Goal: Task Accomplishment & Management: Complete application form

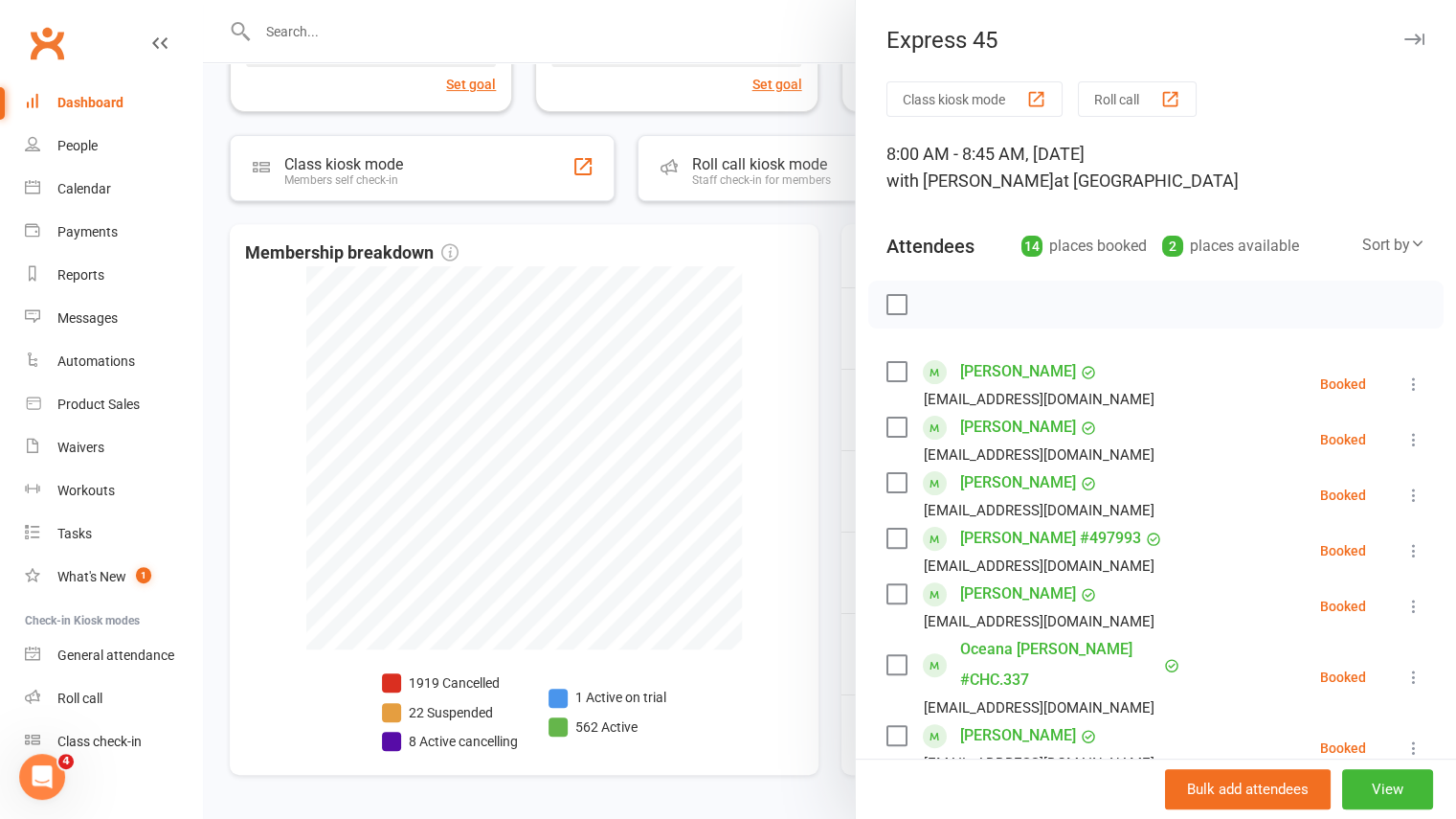
scroll to position [415, 0]
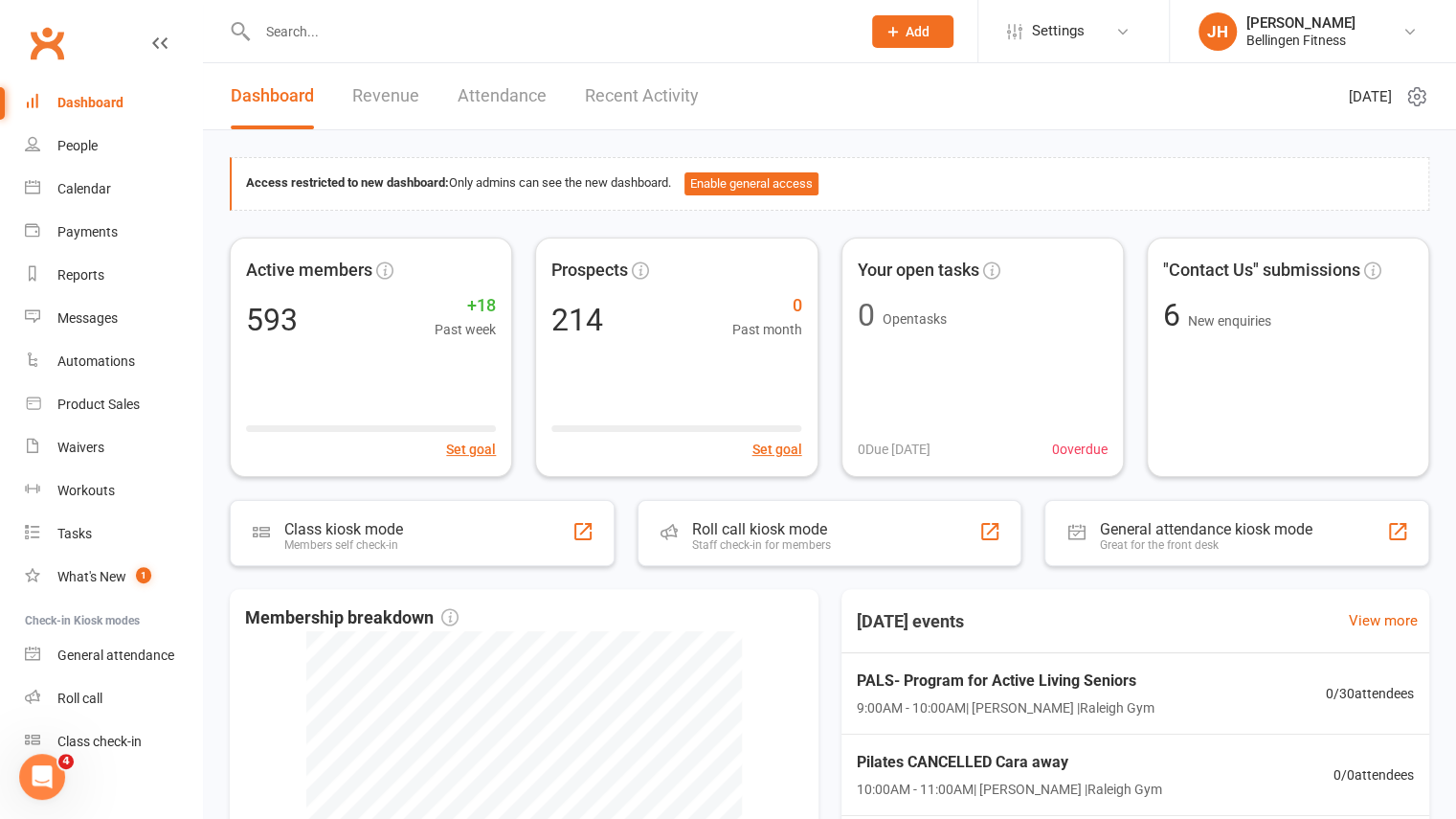
click at [907, 24] on span "Add" at bounding box center [917, 32] width 24 height 16
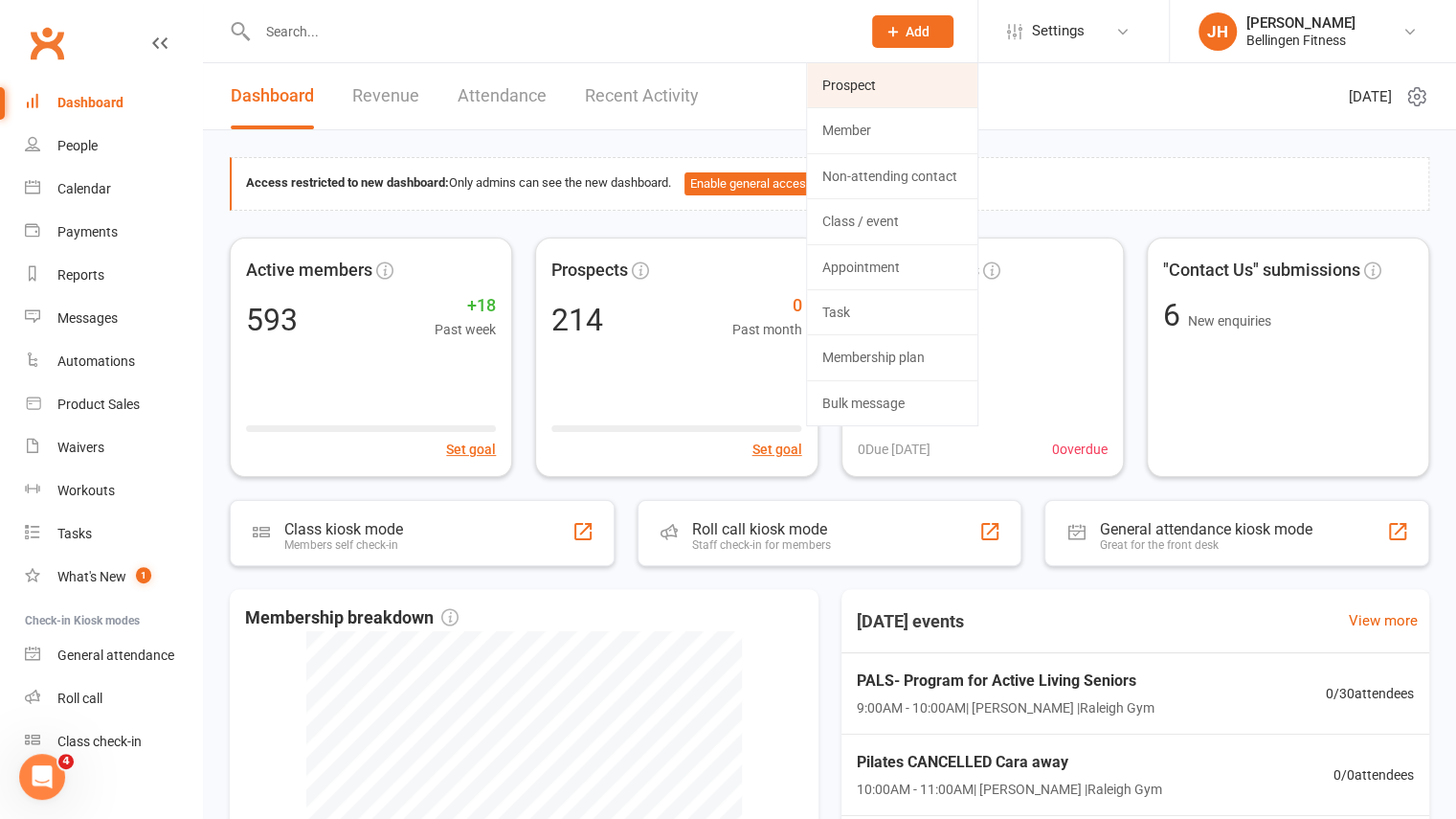
click at [859, 85] on link "Prospect" at bounding box center [892, 84] width 170 height 44
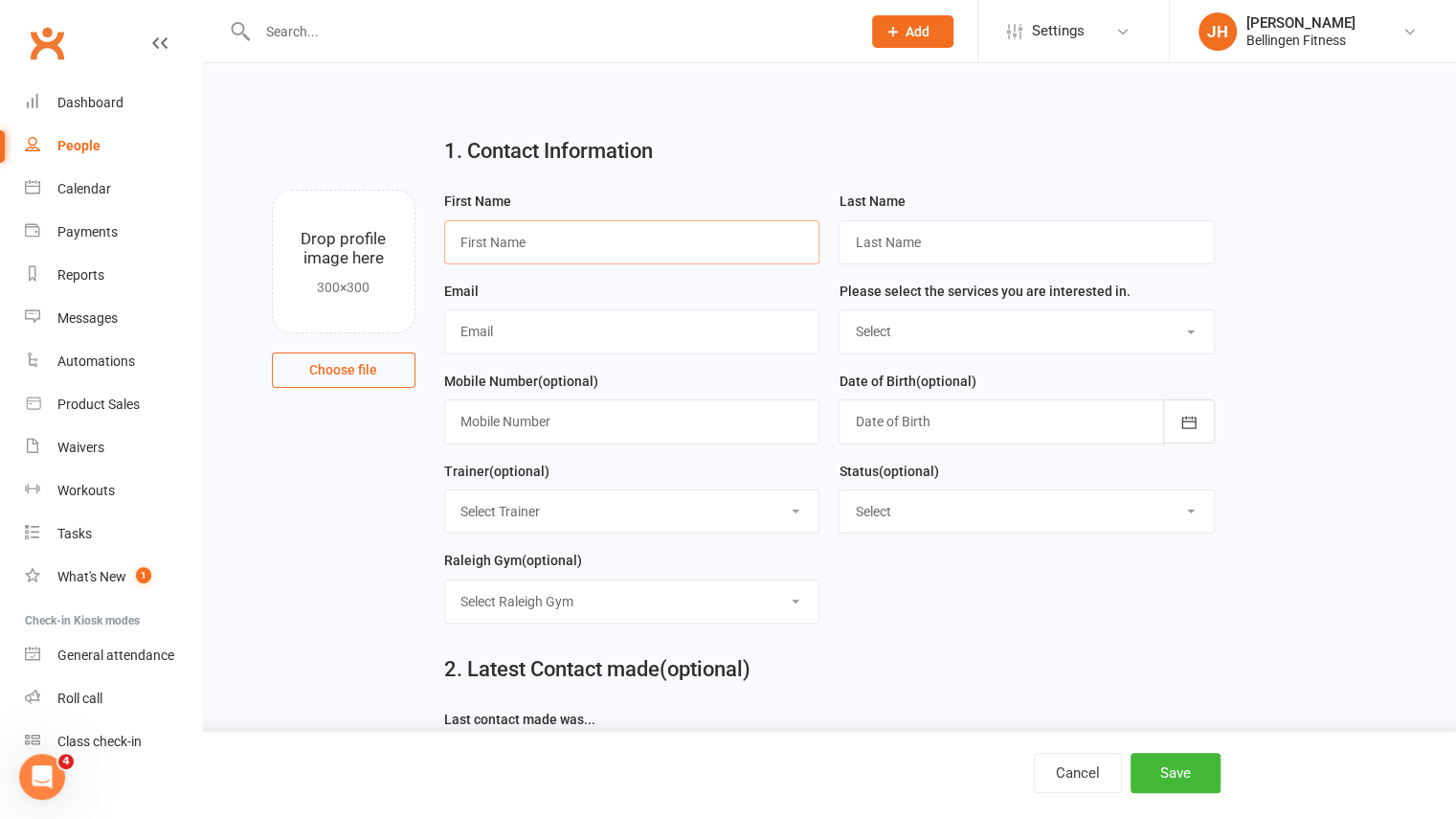
click at [604, 243] on input "text" at bounding box center [632, 241] width 376 height 44
type input "jannet"
click at [879, 238] on input "text" at bounding box center [1027, 241] width 376 height 44
type input "dyson"
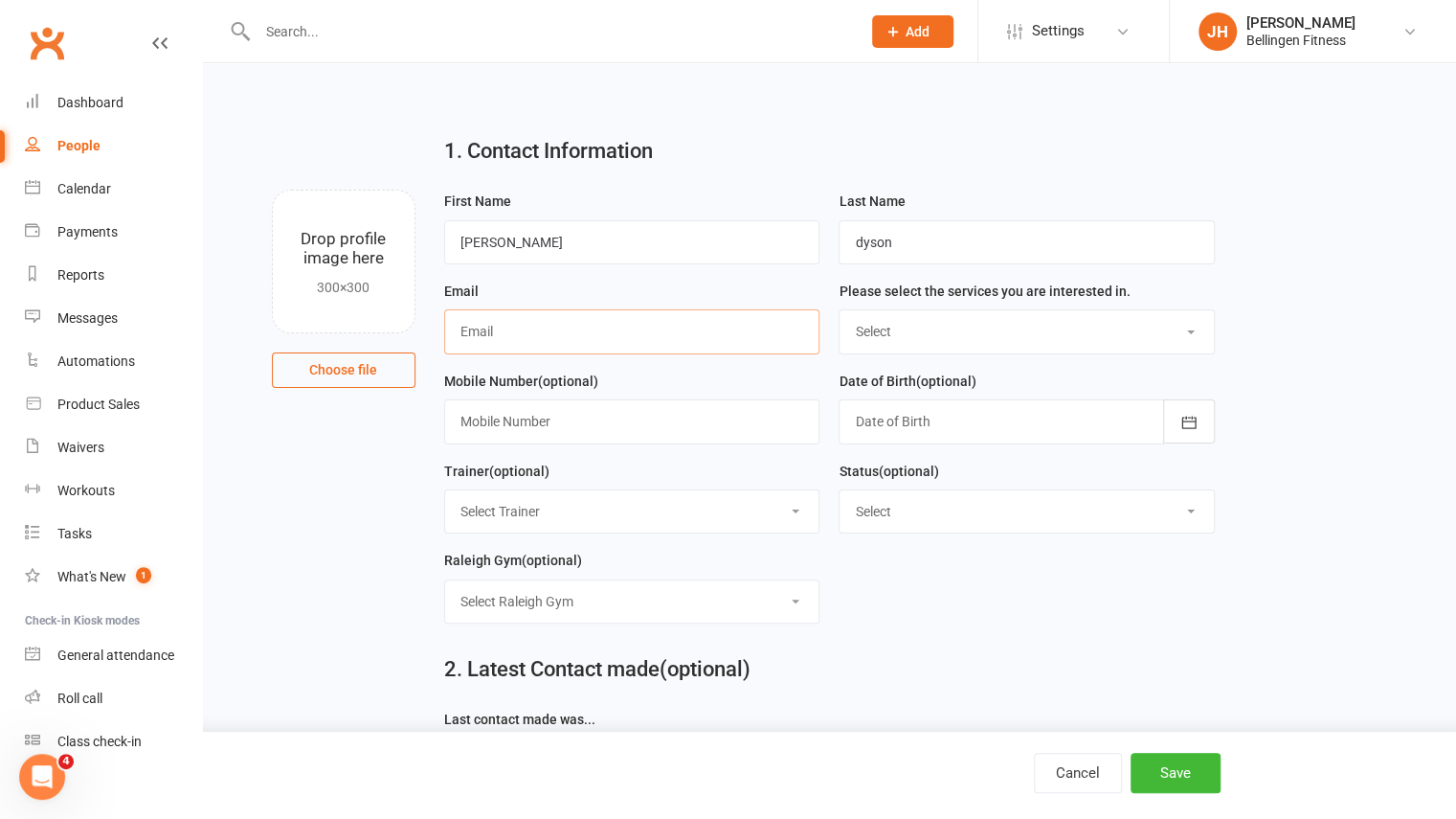
click at [550, 337] on input "text" at bounding box center [632, 331] width 376 height 44
type input "jannetdyson77@gmail.com"
click at [967, 337] on select "Select Personal Training Group class Gym membership Nutrition coaching" at bounding box center [1027, 331] width 374 height 42
click at [927, 334] on select "Select Personal Training Group class Gym membership Nutrition coaching" at bounding box center [1027, 331] width 374 height 42
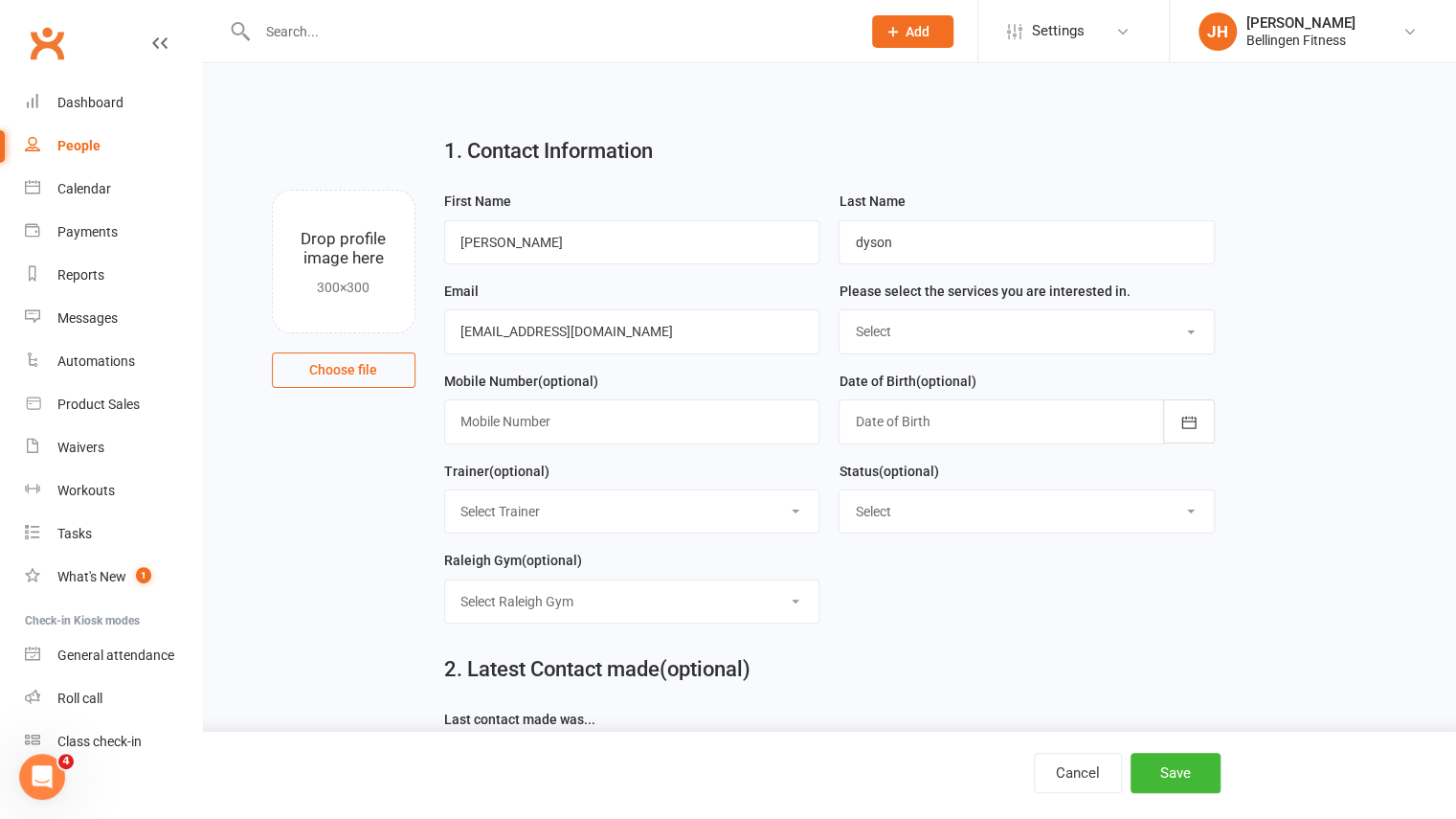
select select "Group class"
click at [840, 310] on select "Select Personal Training Group class Gym membership Nutrition coaching" at bounding box center [1027, 331] width 374 height 42
click at [636, 425] on input "text" at bounding box center [632, 421] width 376 height 44
drag, startPoint x: 635, startPoint y: 425, endPoint x: 570, endPoint y: 414, distance: 65.9
click at [570, 414] on input "0415625" at bounding box center [632, 421] width 376 height 44
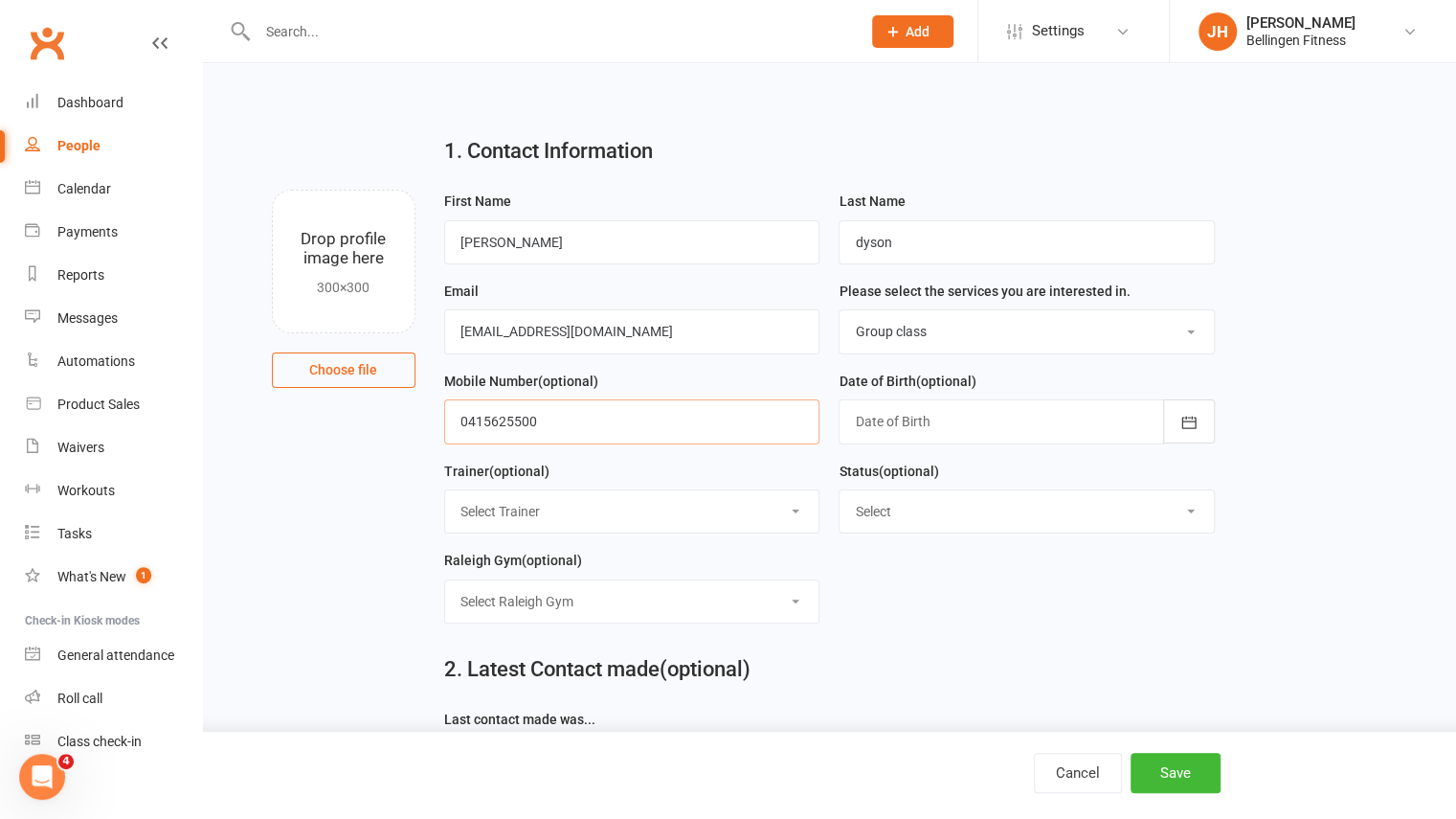
type input "0415625500"
click at [967, 425] on div at bounding box center [1027, 421] width 376 height 44
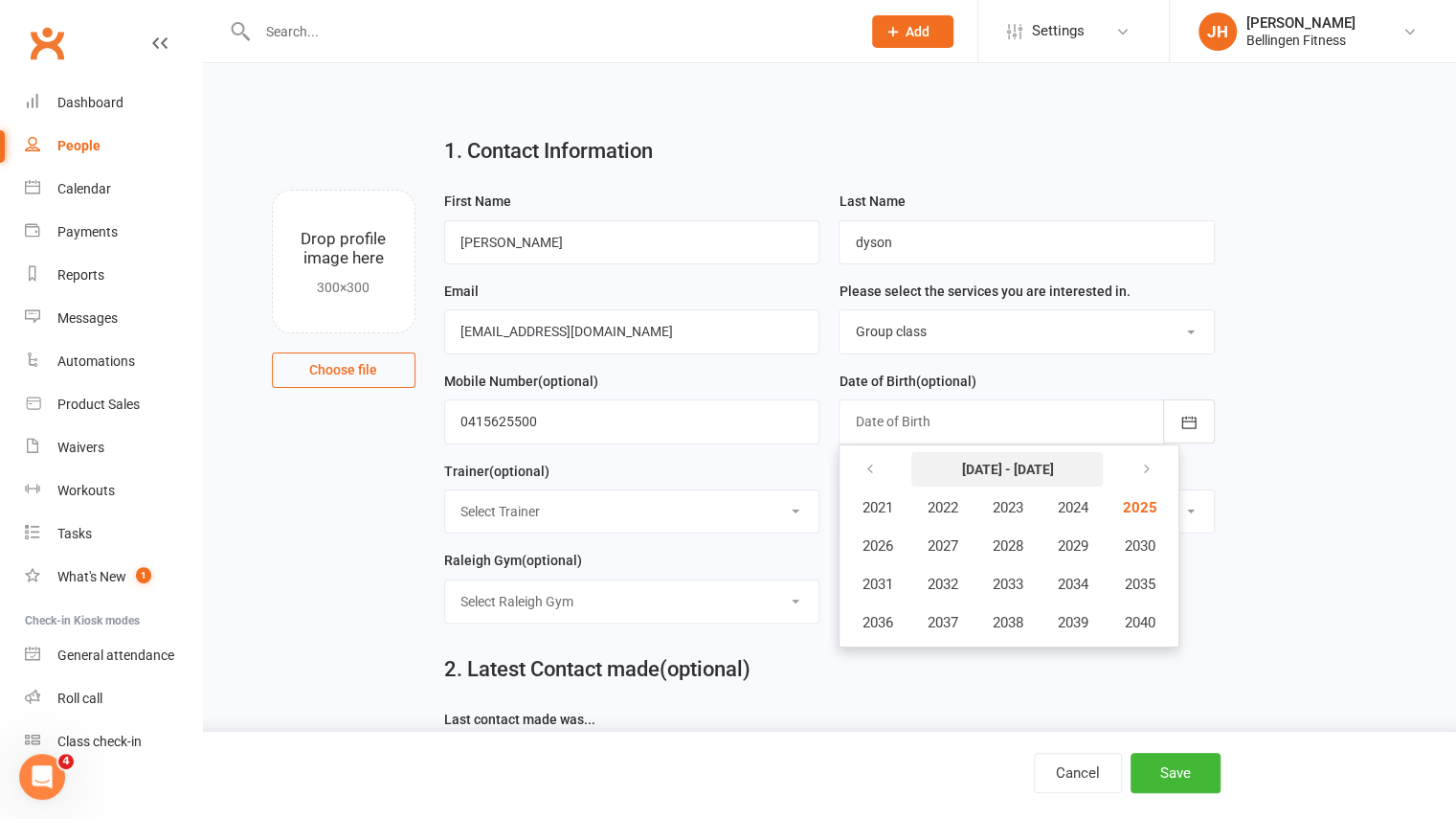
drag, startPoint x: 1018, startPoint y: 482, endPoint x: 1034, endPoint y: 465, distance: 23.3
click at [1034, 465] on button "2021 - 2040" at bounding box center [1007, 469] width 192 height 35
click at [1034, 465] on strong "2021 - 2040" at bounding box center [1007, 469] width 92 height 16
click at [863, 473] on icon "button" at bounding box center [869, 469] width 14 height 16
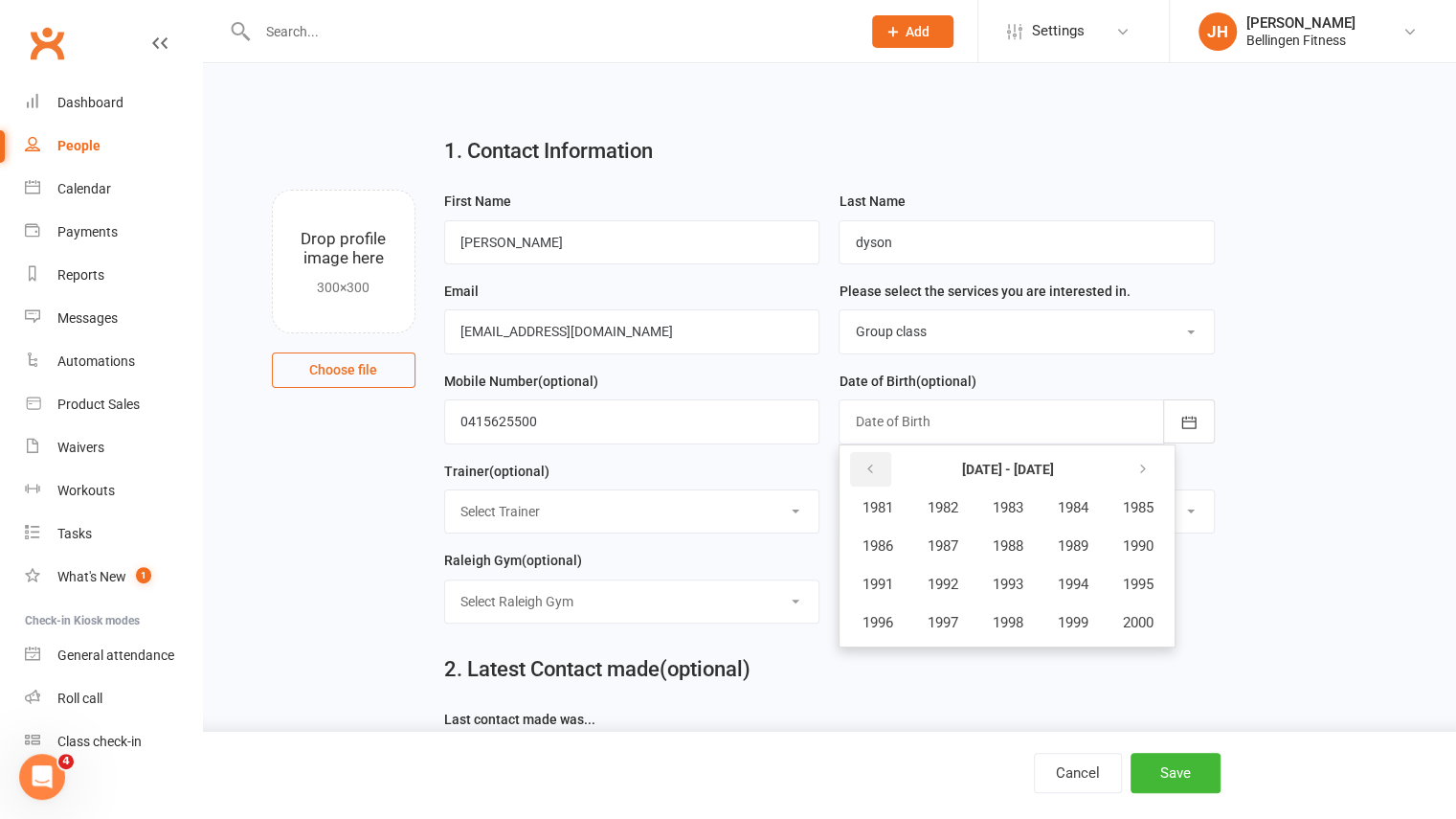
click at [863, 473] on icon "button" at bounding box center [869, 469] width 14 height 16
click at [898, 555] on button "1946" at bounding box center [877, 546] width 63 height 37
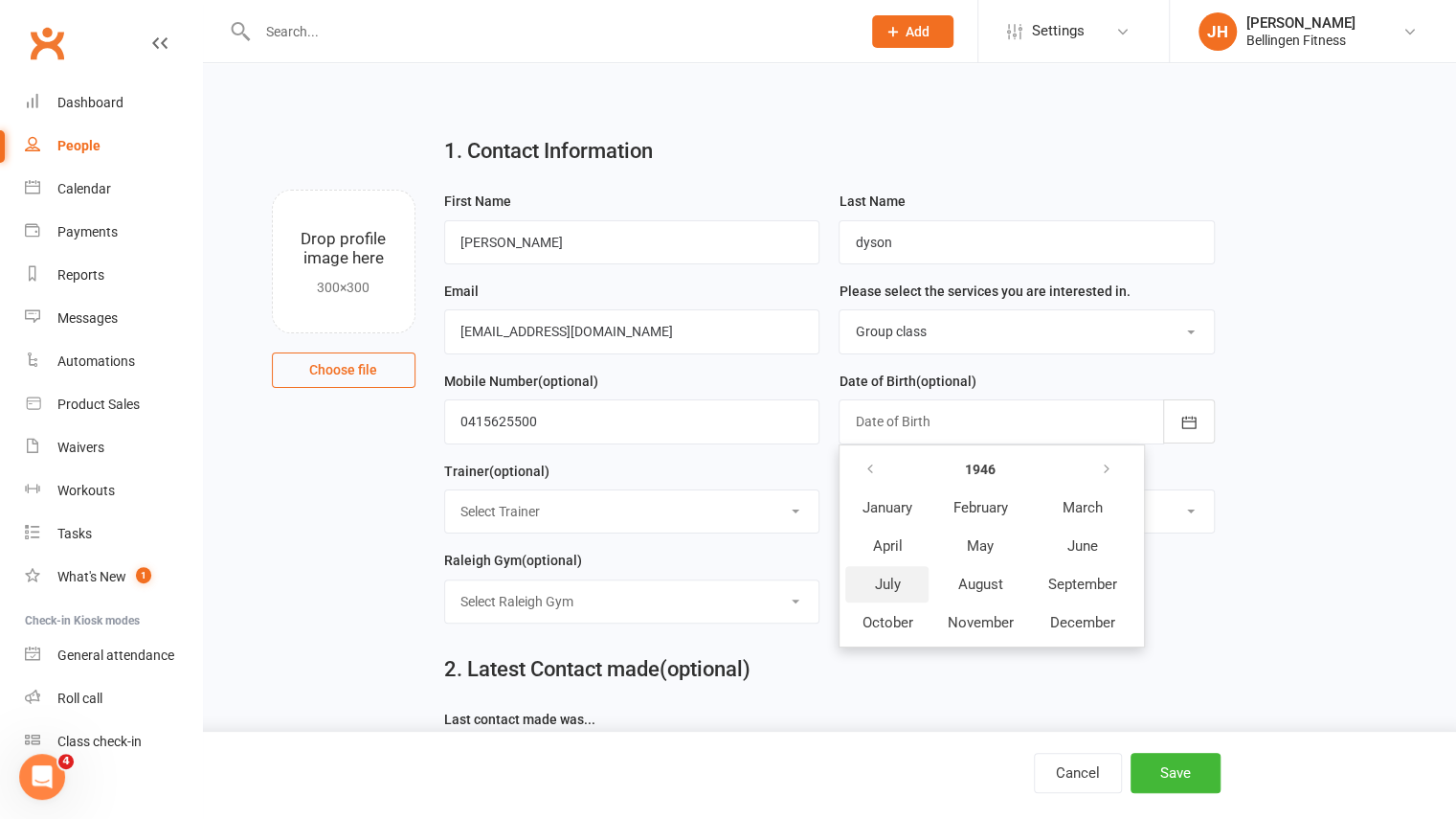
click at [879, 585] on span "July" at bounding box center [886, 584] width 26 height 17
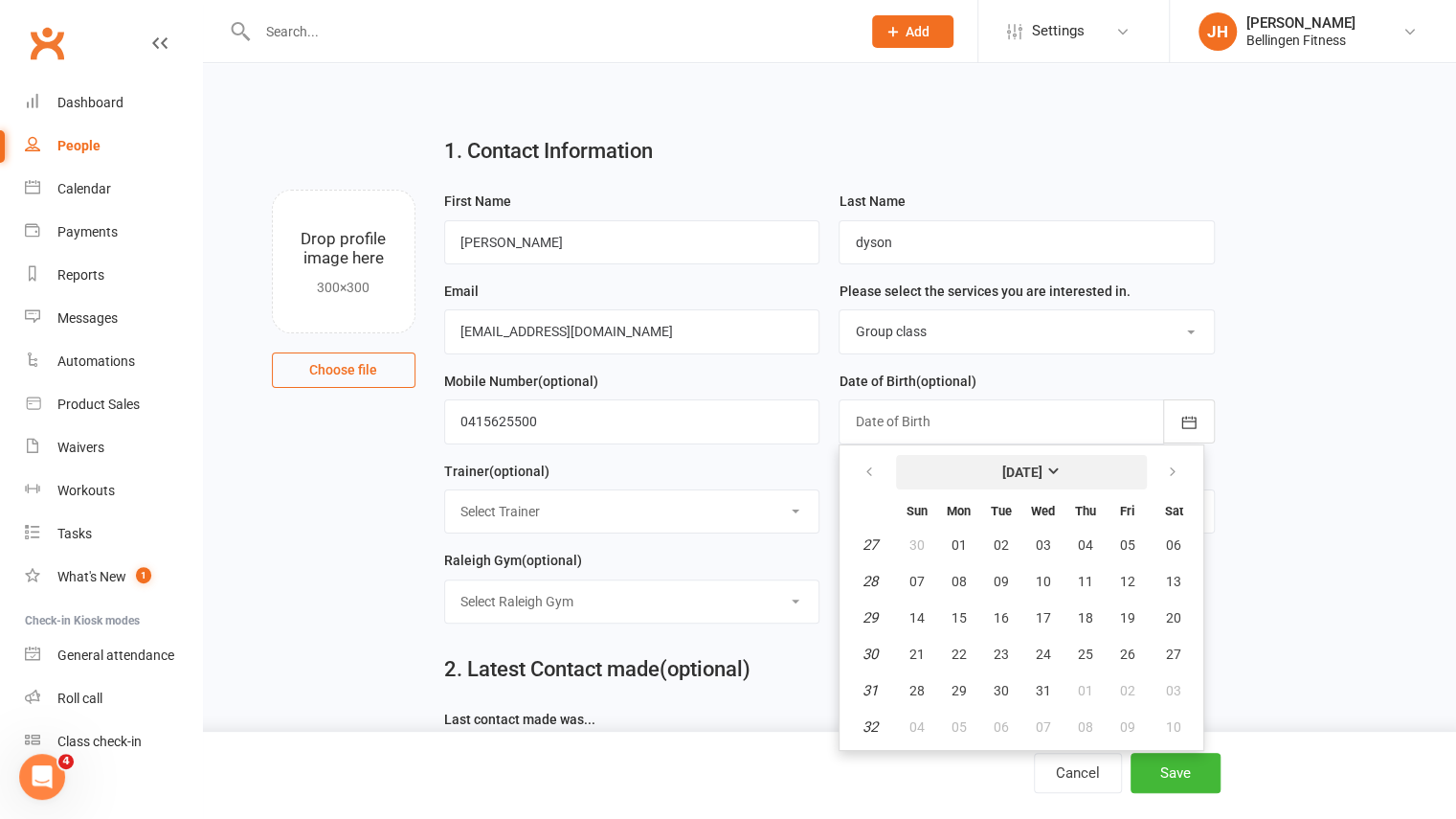
click at [1041, 471] on strong "July 1946" at bounding box center [1022, 472] width 41 height 16
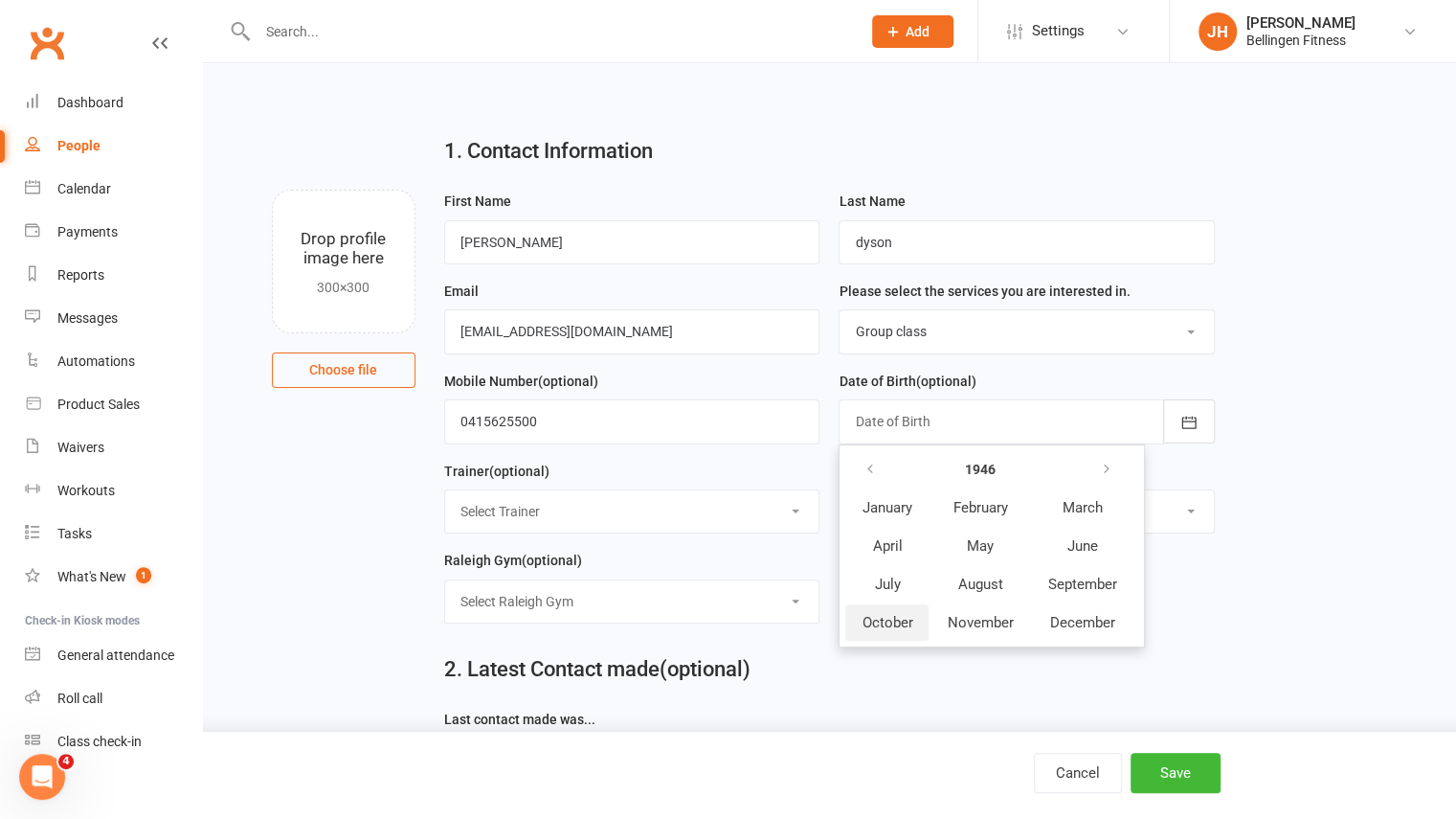
click at [909, 615] on span "October" at bounding box center [886, 622] width 50 height 17
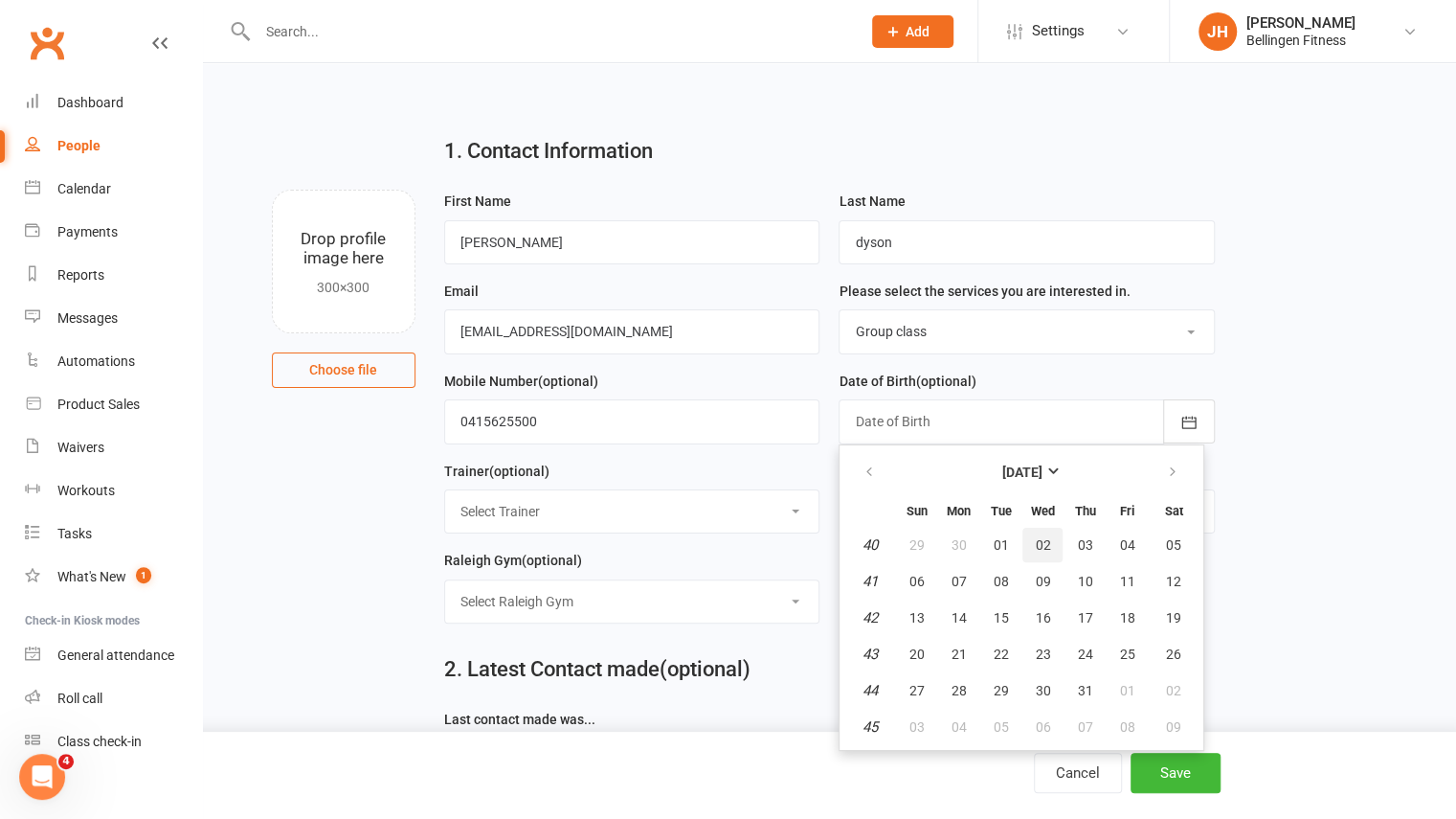
click at [1053, 548] on button "02" at bounding box center [1042, 545] width 41 height 35
type input "02 Oct 1946"
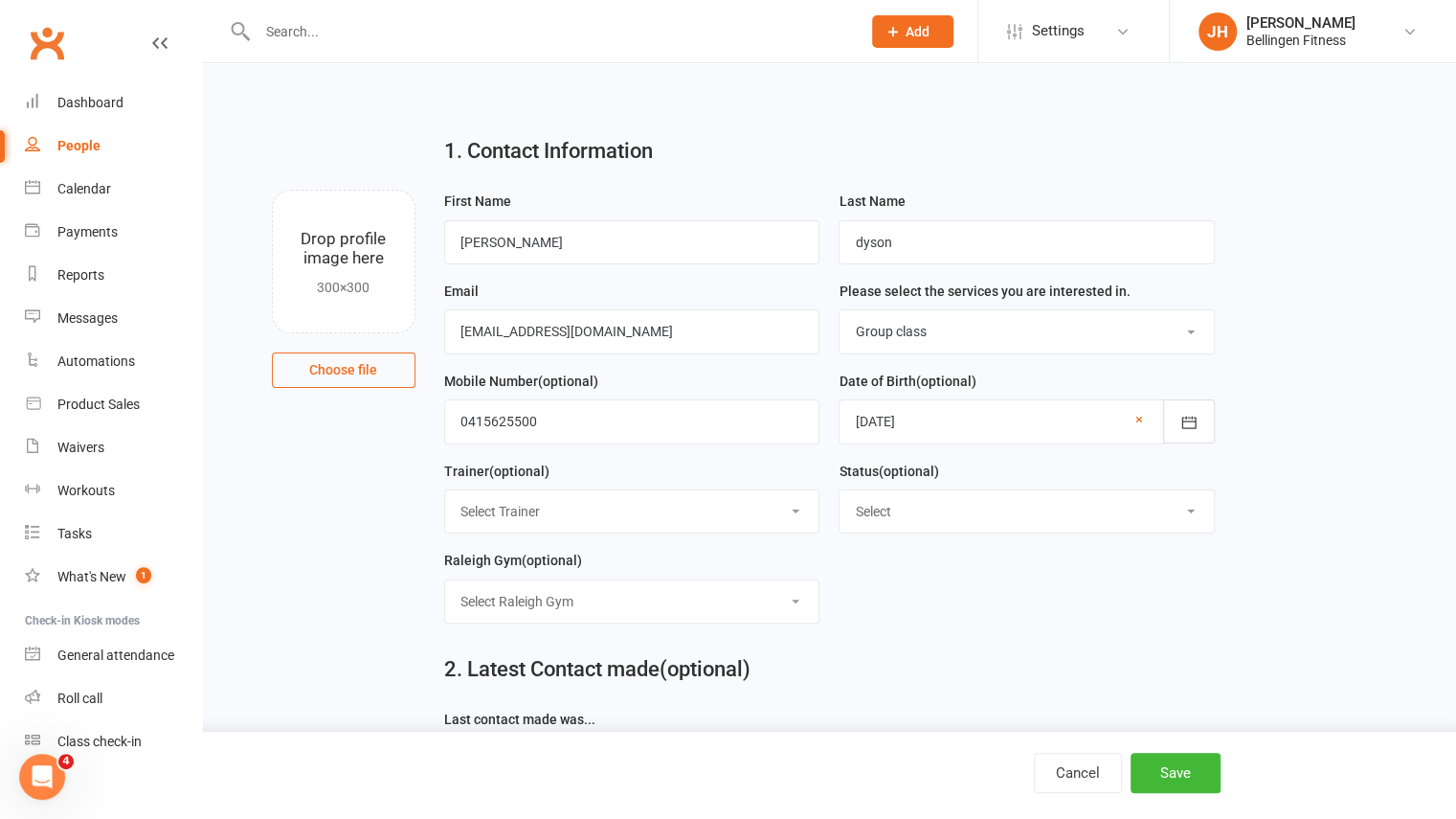
click at [797, 510] on select "Select Trainer Charli Armstrong Sam Hely Carragh Gordon Wendy Sas Nicola Cory A…" at bounding box center [632, 511] width 374 height 42
click at [900, 520] on select "Select I'd like to join, please set me up and lets get training! I have an appo…" at bounding box center [1027, 511] width 374 height 42
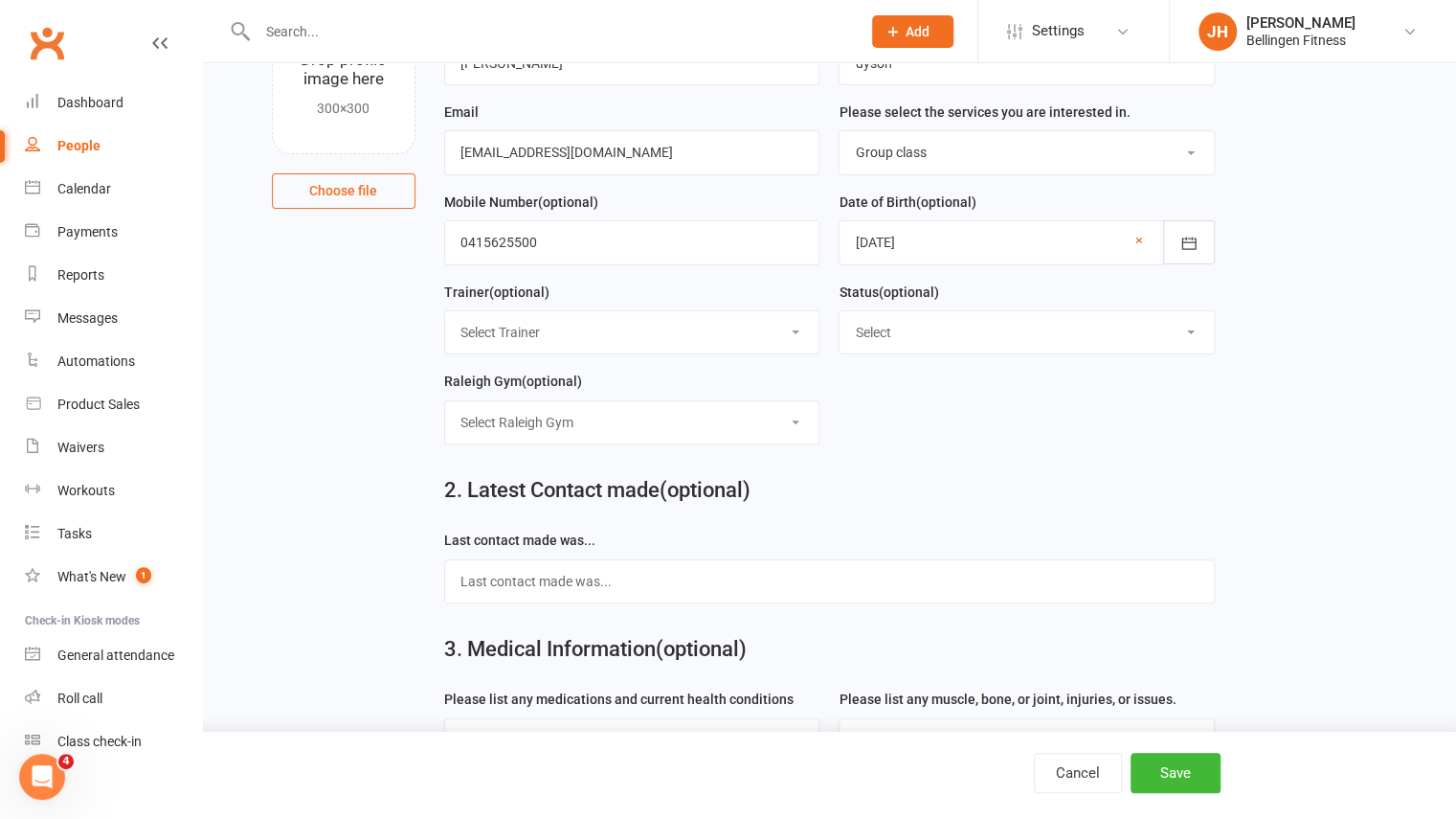
scroll to position [180, 0]
click at [753, 419] on select "Select Raleigh Gym Online Raleigh Gym Urunga fields" at bounding box center [632, 421] width 374 height 42
click at [894, 451] on form "First Name jannet Last Name dyson Email jannetdyson77@gmail.com Please select t…" at bounding box center [829, 234] width 790 height 449
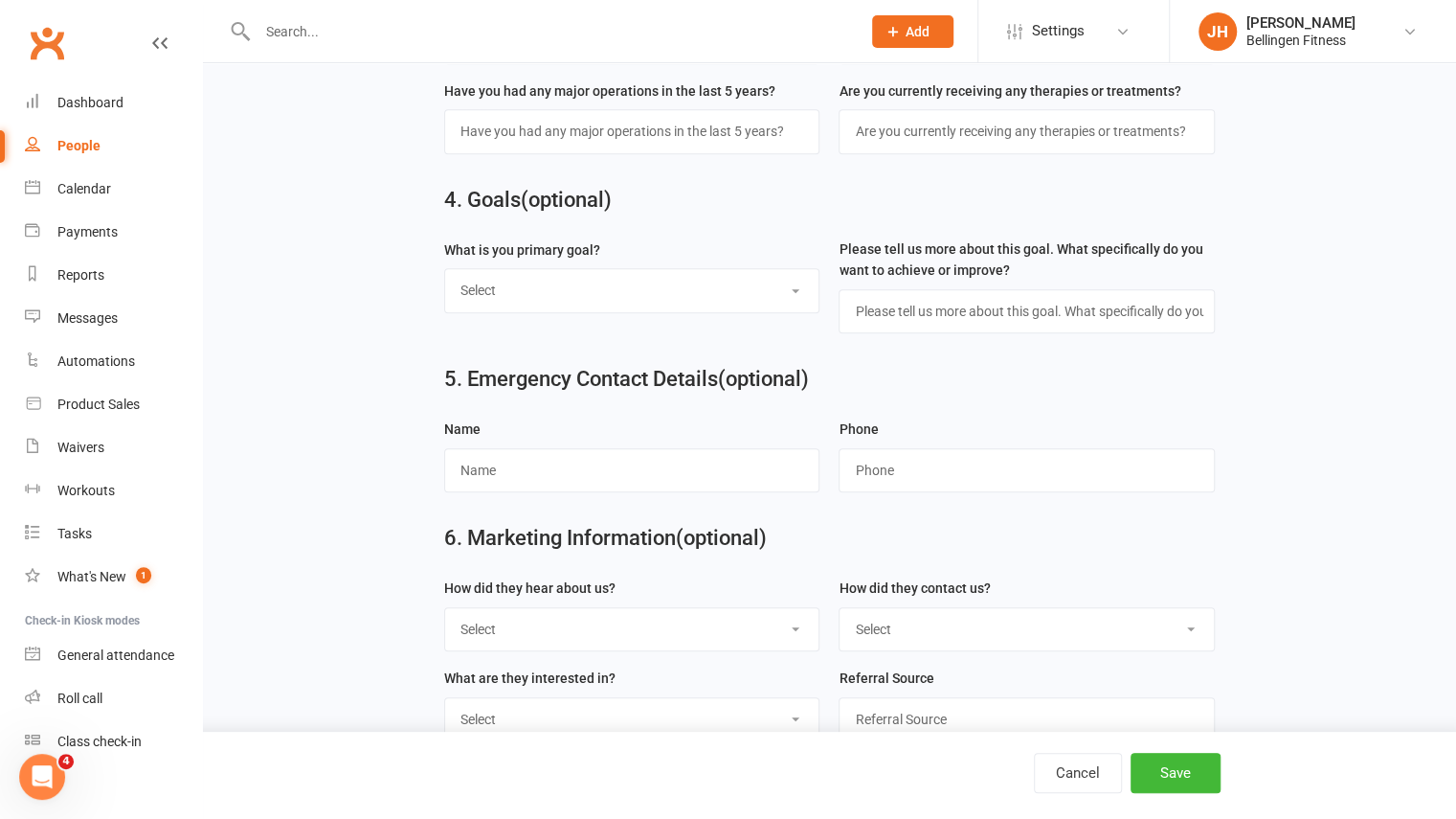
scroll to position [910, 0]
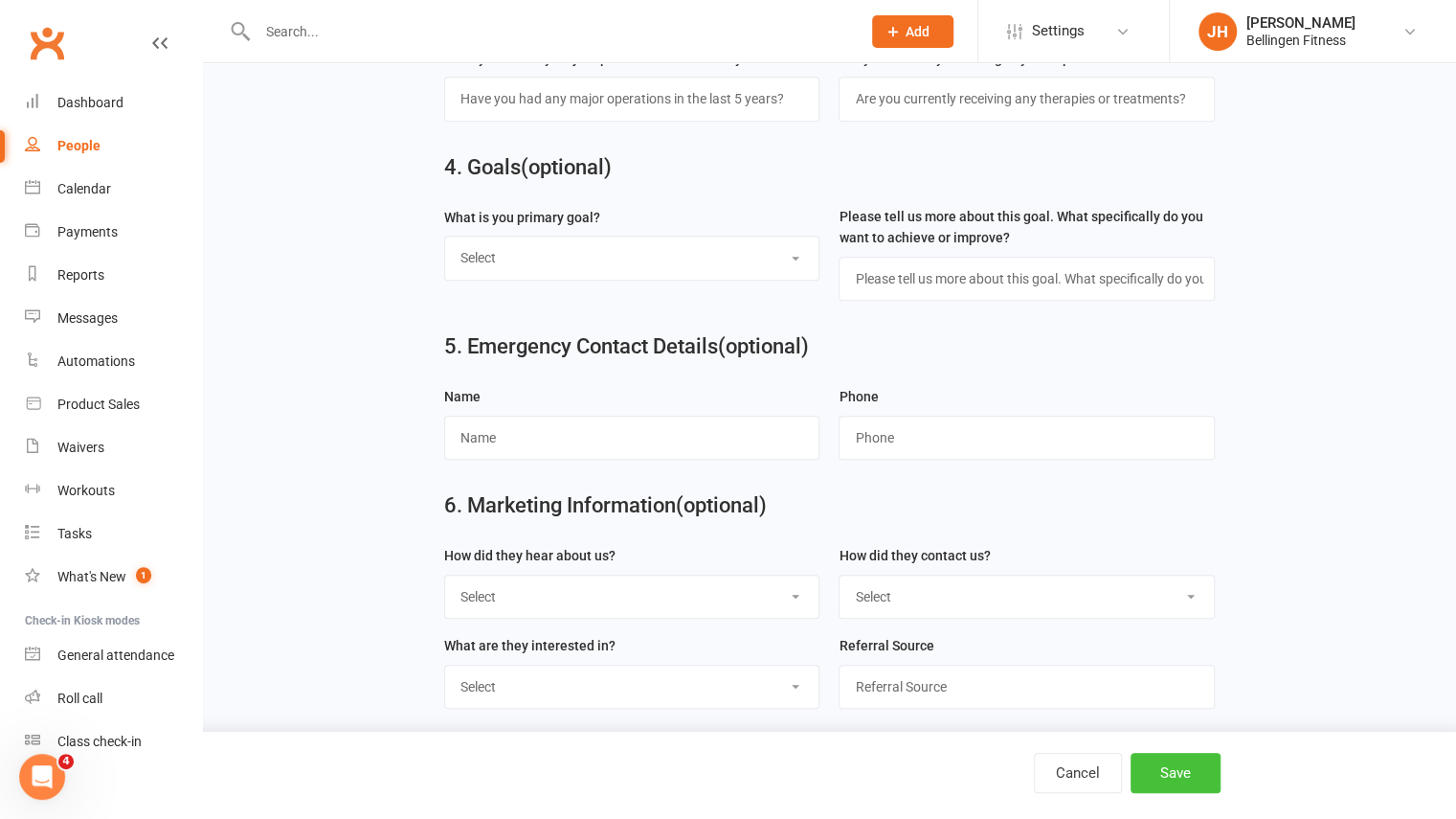
click at [1174, 757] on button "Save" at bounding box center [1175, 773] width 90 height 41
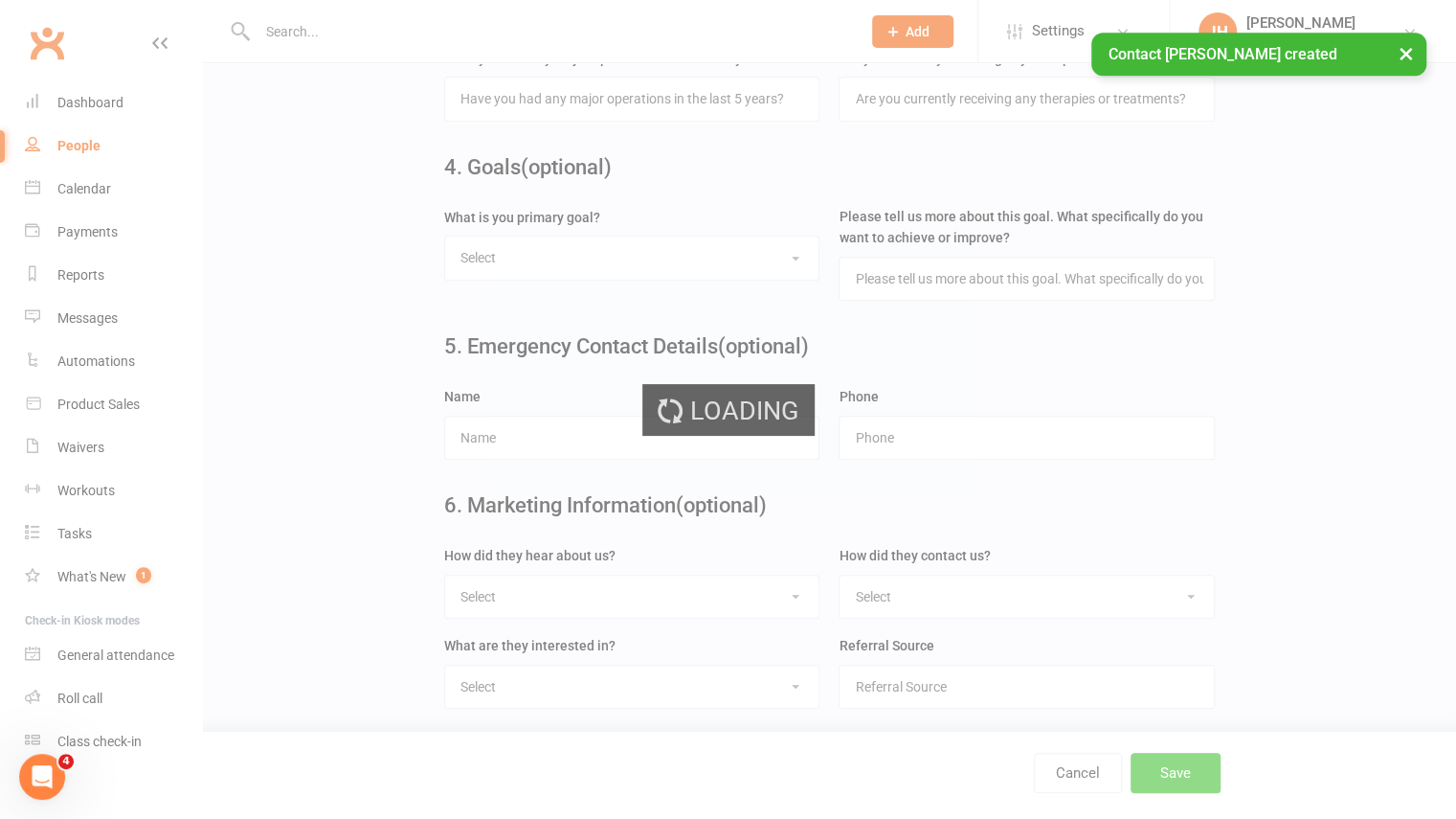
scroll to position [0, 0]
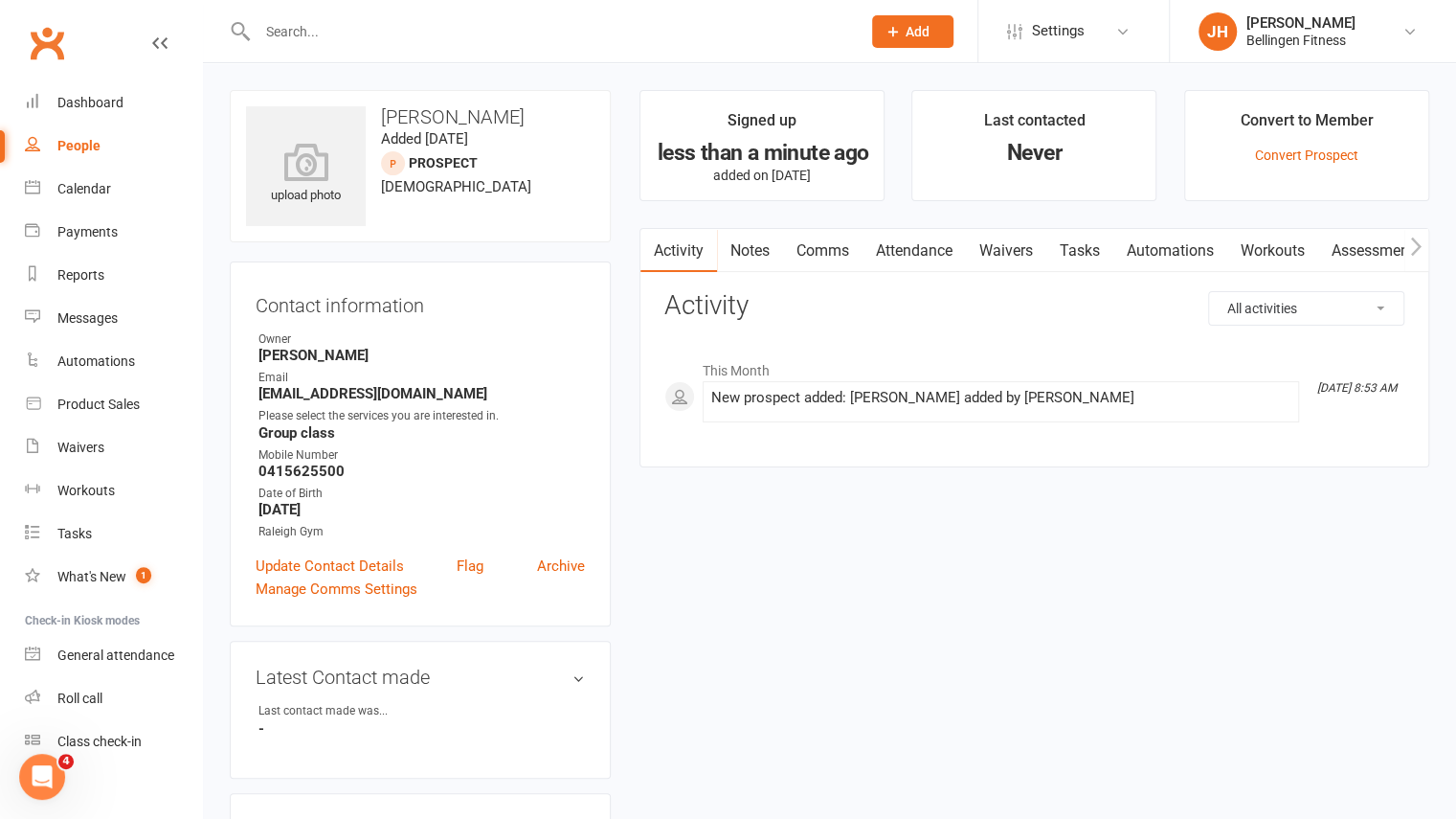
click at [995, 255] on link "Waivers" at bounding box center [1006, 250] width 80 height 44
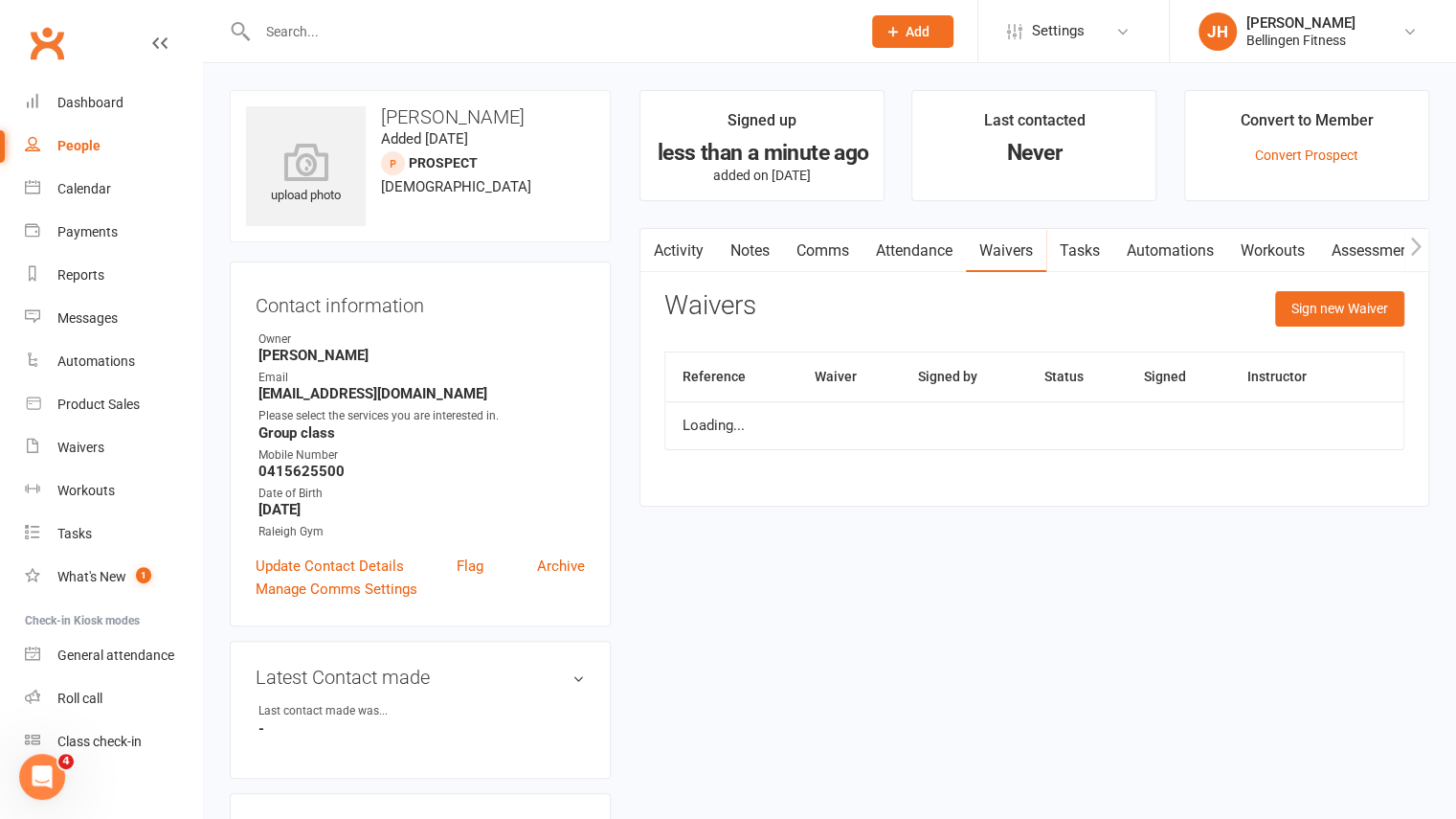
click at [995, 255] on link "Waivers" at bounding box center [1006, 250] width 80 height 44
click at [1323, 308] on button "Sign new Waiver" at bounding box center [1339, 308] width 129 height 35
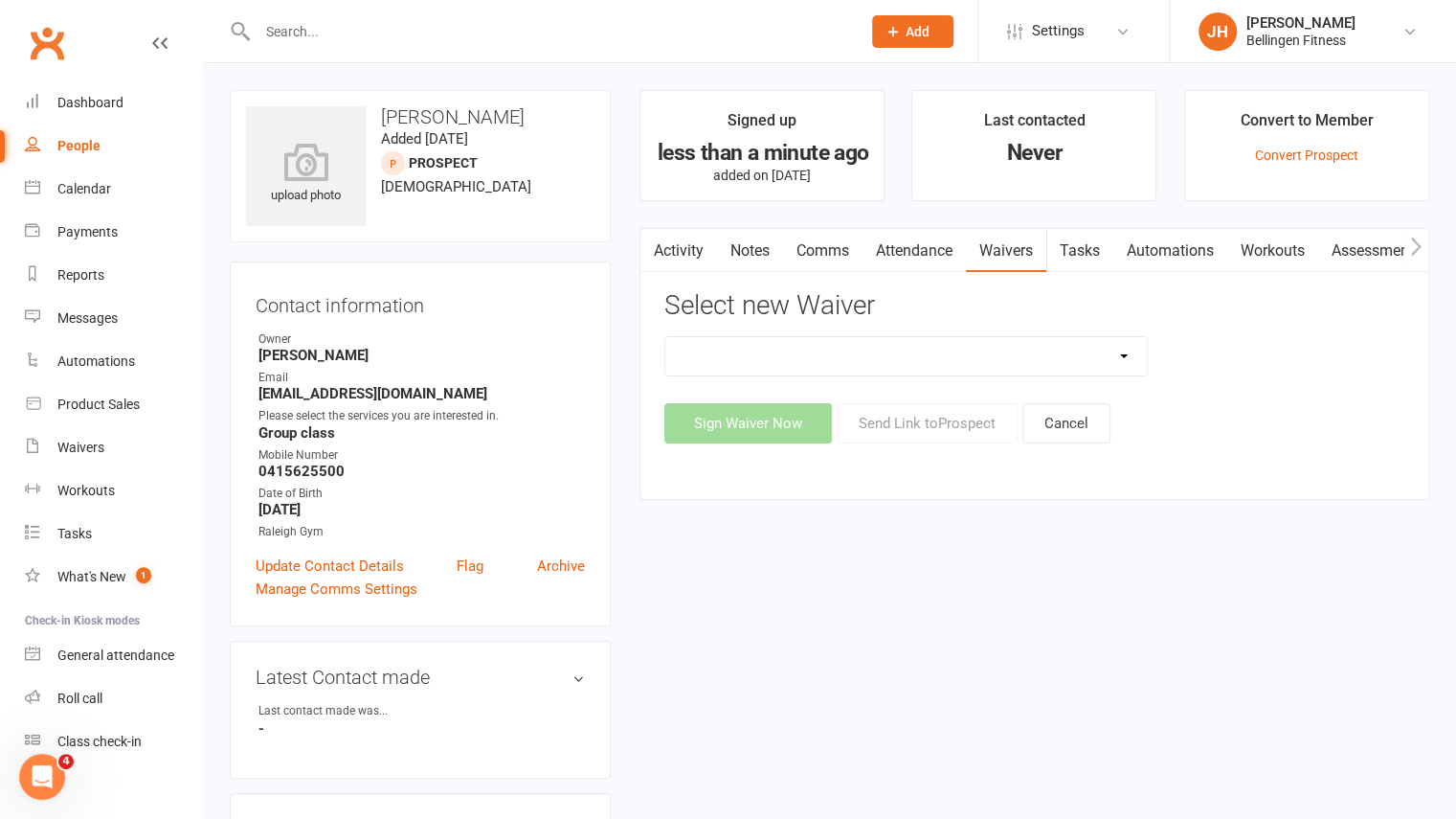
click at [762, 346] on select "Initial Assessment Membership Sign Up Parq Payment Details" at bounding box center [907, 357] width 482 height 39
select select "797"
click at [666, 337] on select "Initial Assessment Membership Sign Up Parq Payment Details" at bounding box center [907, 357] width 482 height 39
click at [777, 430] on button "Sign Waiver Now" at bounding box center [748, 424] width 168 height 41
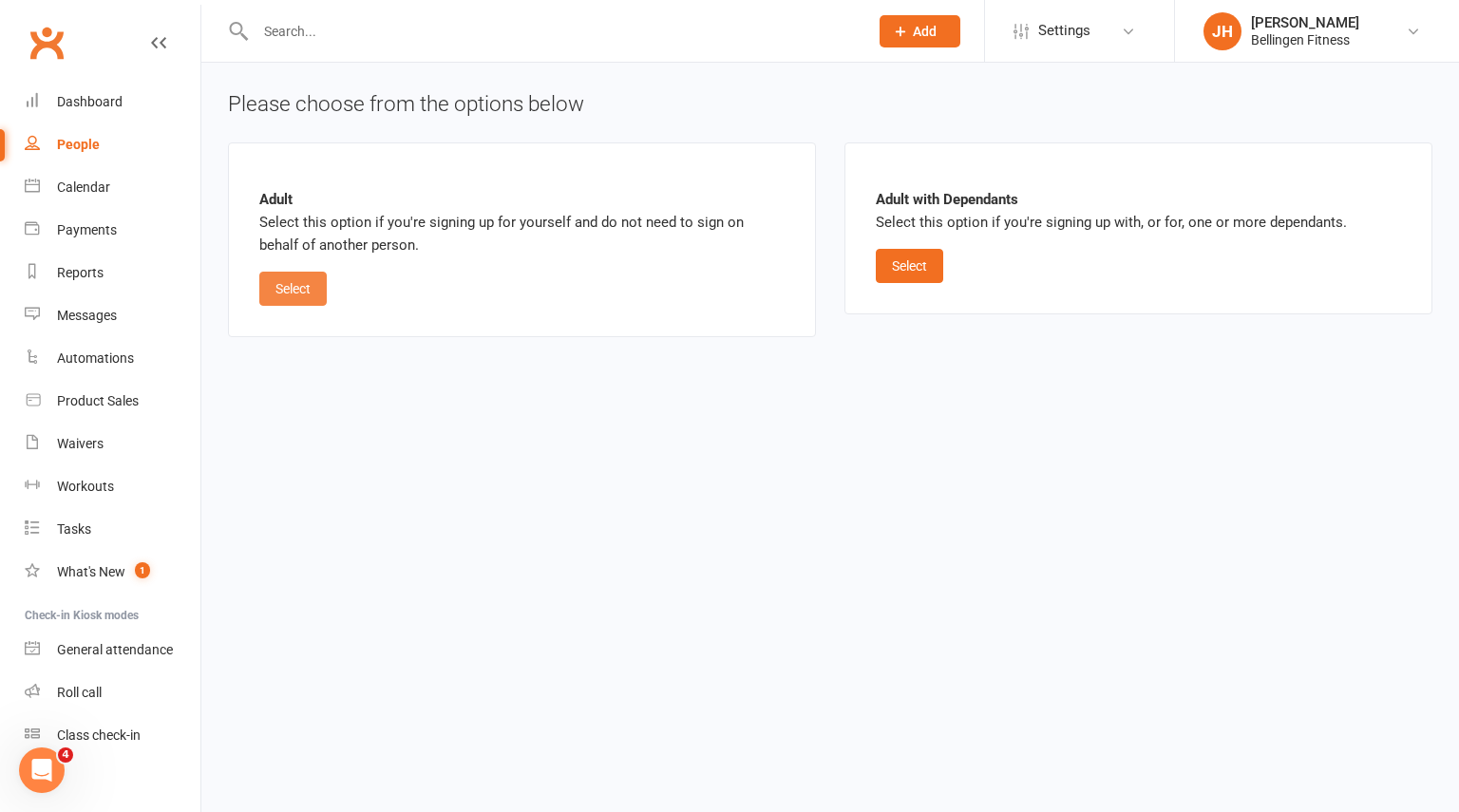
click at [285, 291] on button "Select" at bounding box center [293, 289] width 67 height 35
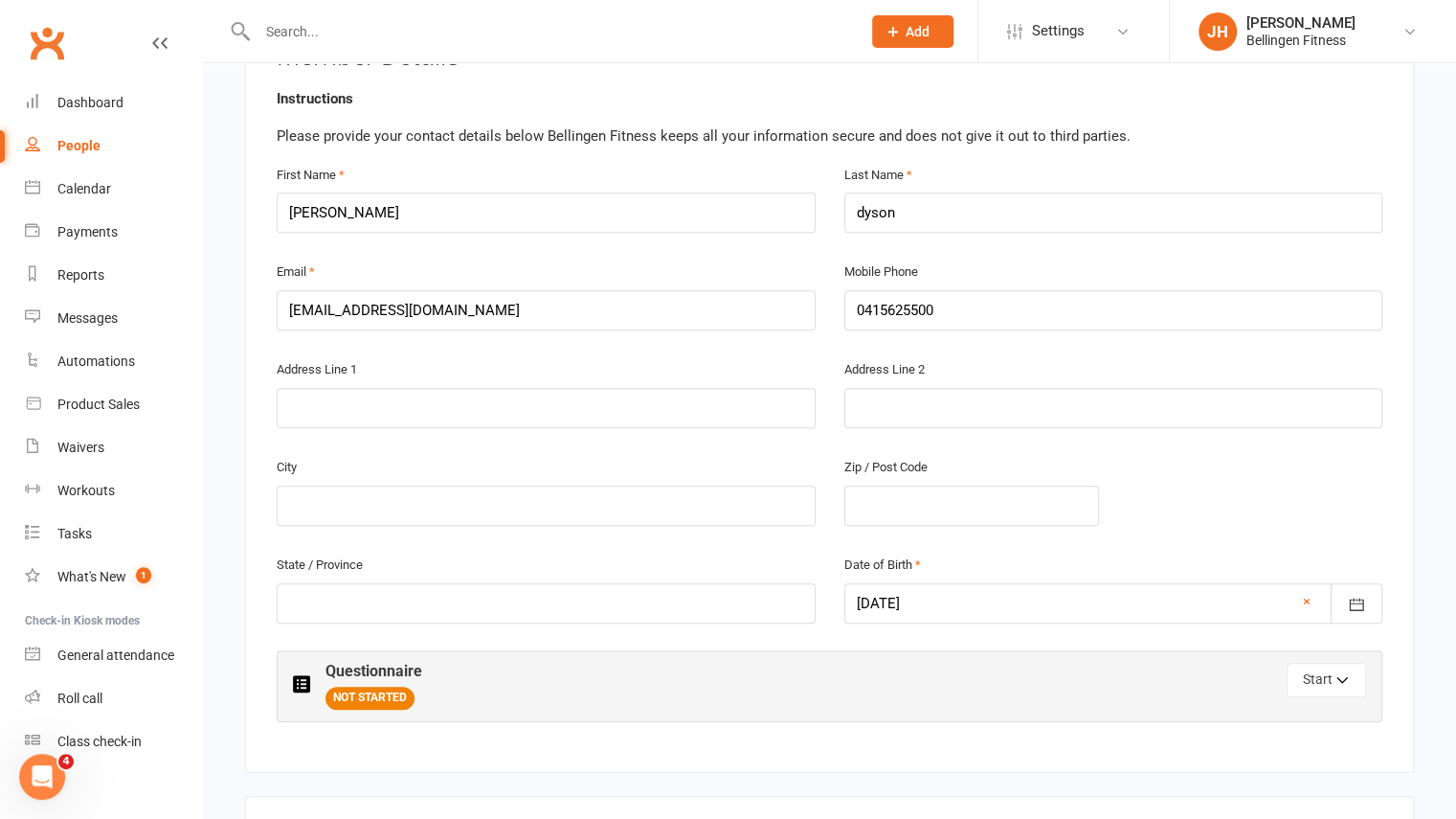
scroll to position [410, 0]
click at [1318, 668] on button "Start" at bounding box center [1326, 679] width 79 height 35
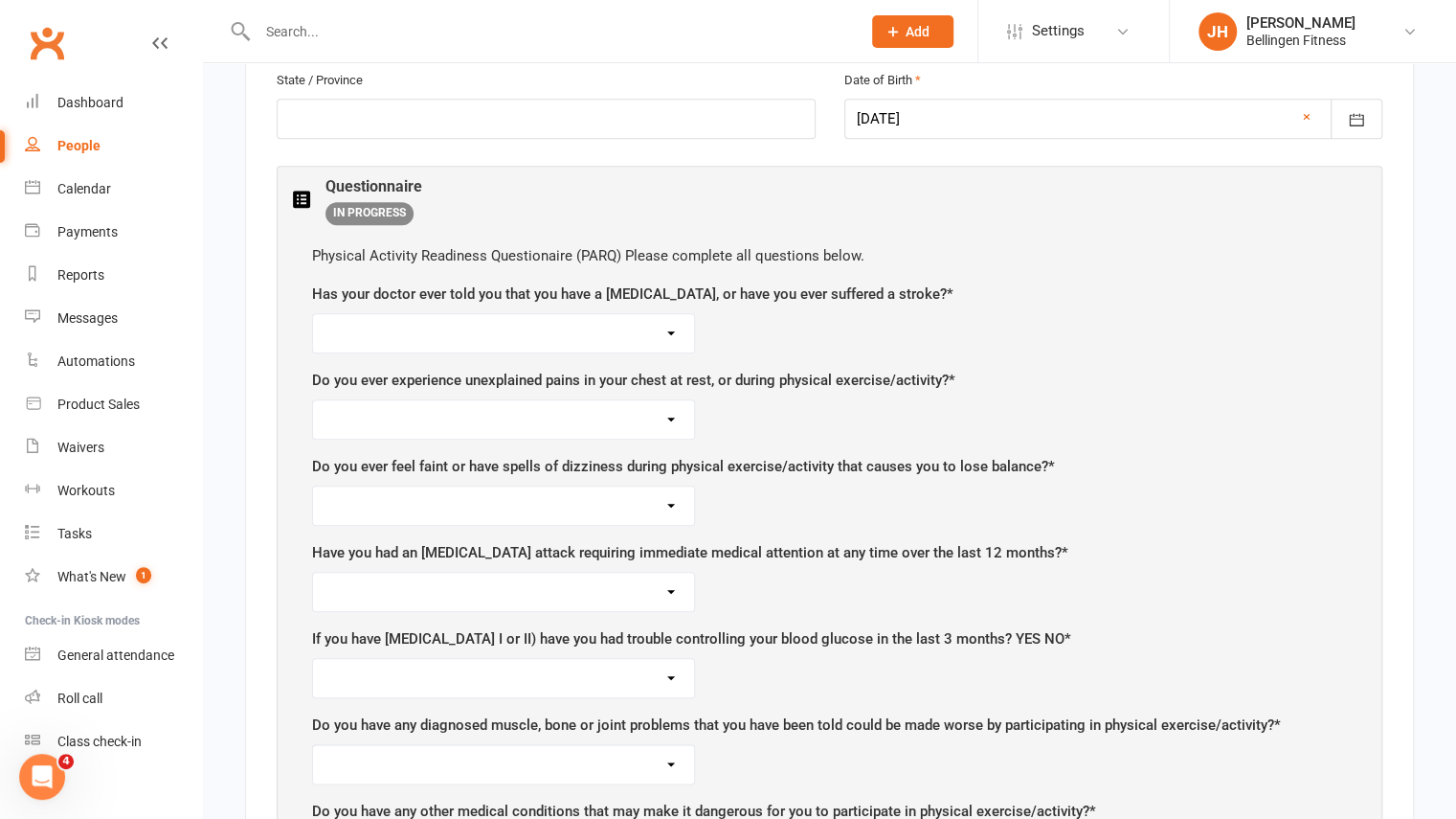
scroll to position [901, 0]
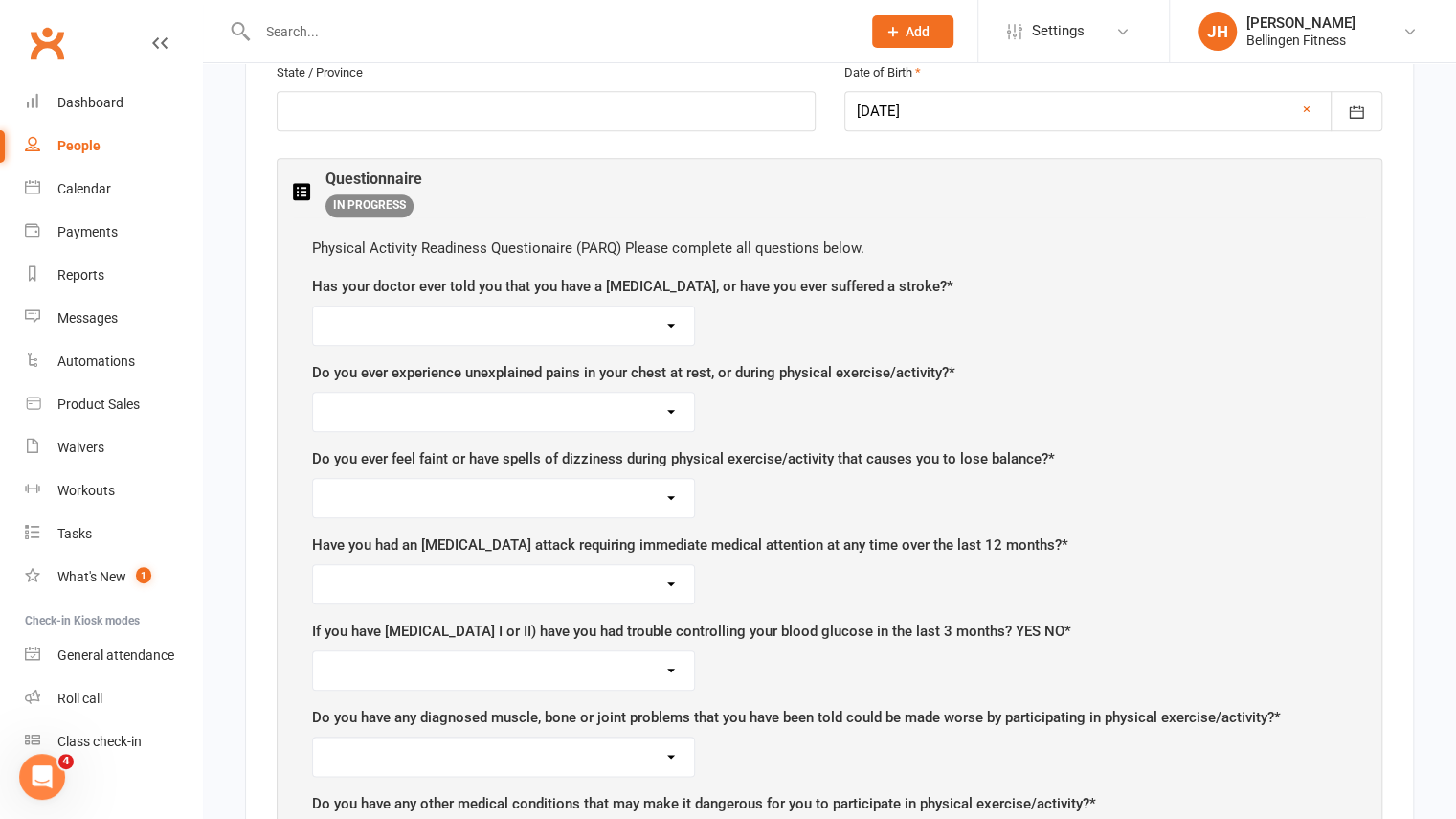
click at [681, 308] on select "Yes No" at bounding box center [503, 326] width 381 height 39
select select "No"
click at [313, 306] on select "Yes No" at bounding box center [503, 326] width 381 height 39
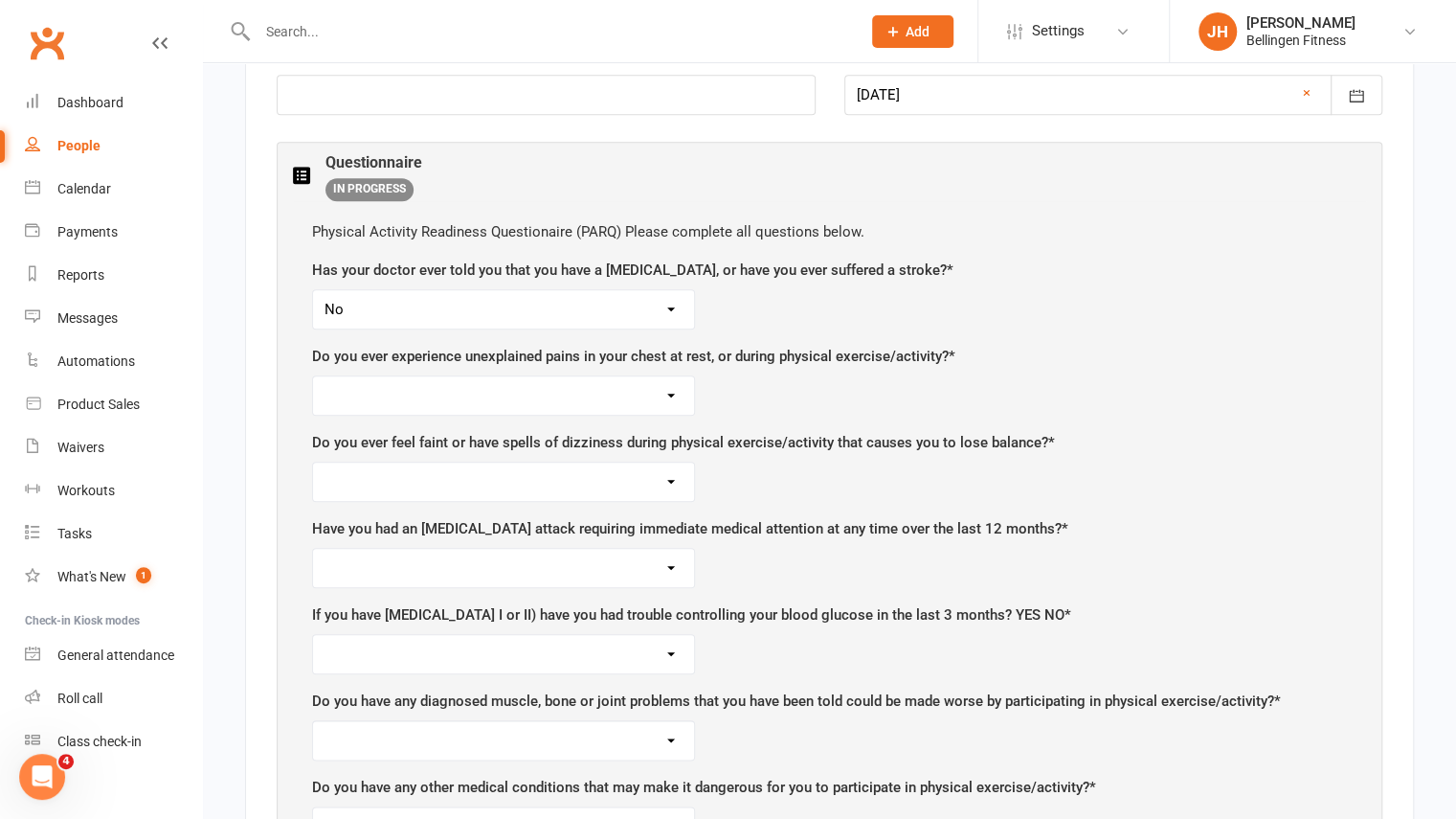
scroll to position [920, 0]
click at [669, 380] on select "Yes No" at bounding box center [503, 394] width 381 height 39
select select "No"
click at [313, 374] on select "Yes No" at bounding box center [503, 394] width 381 height 39
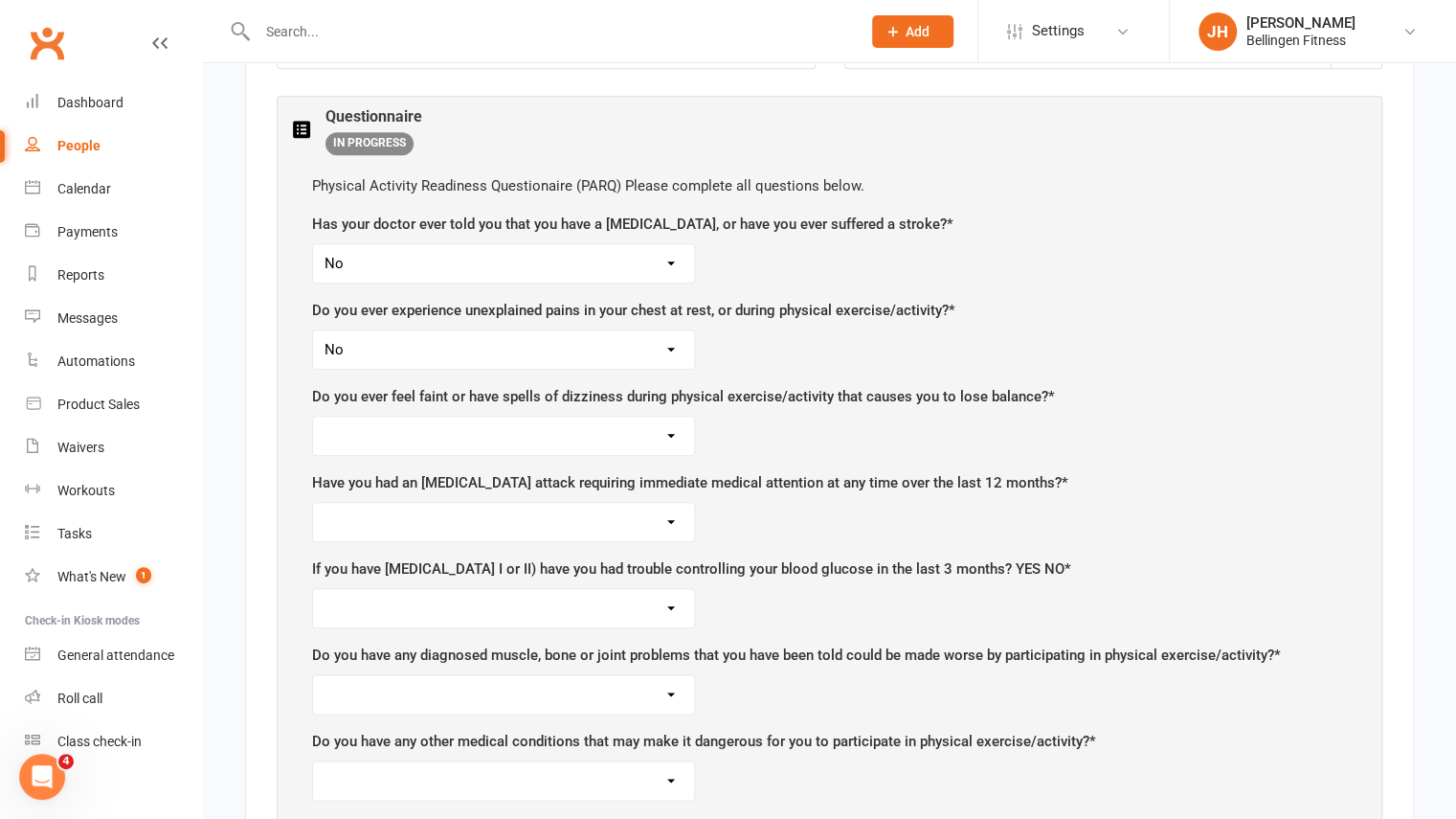
scroll to position [964, 0]
click at [666, 416] on select "Yes No" at bounding box center [503, 435] width 381 height 39
select select "No"
click at [313, 416] on select "Yes No" at bounding box center [503, 435] width 381 height 39
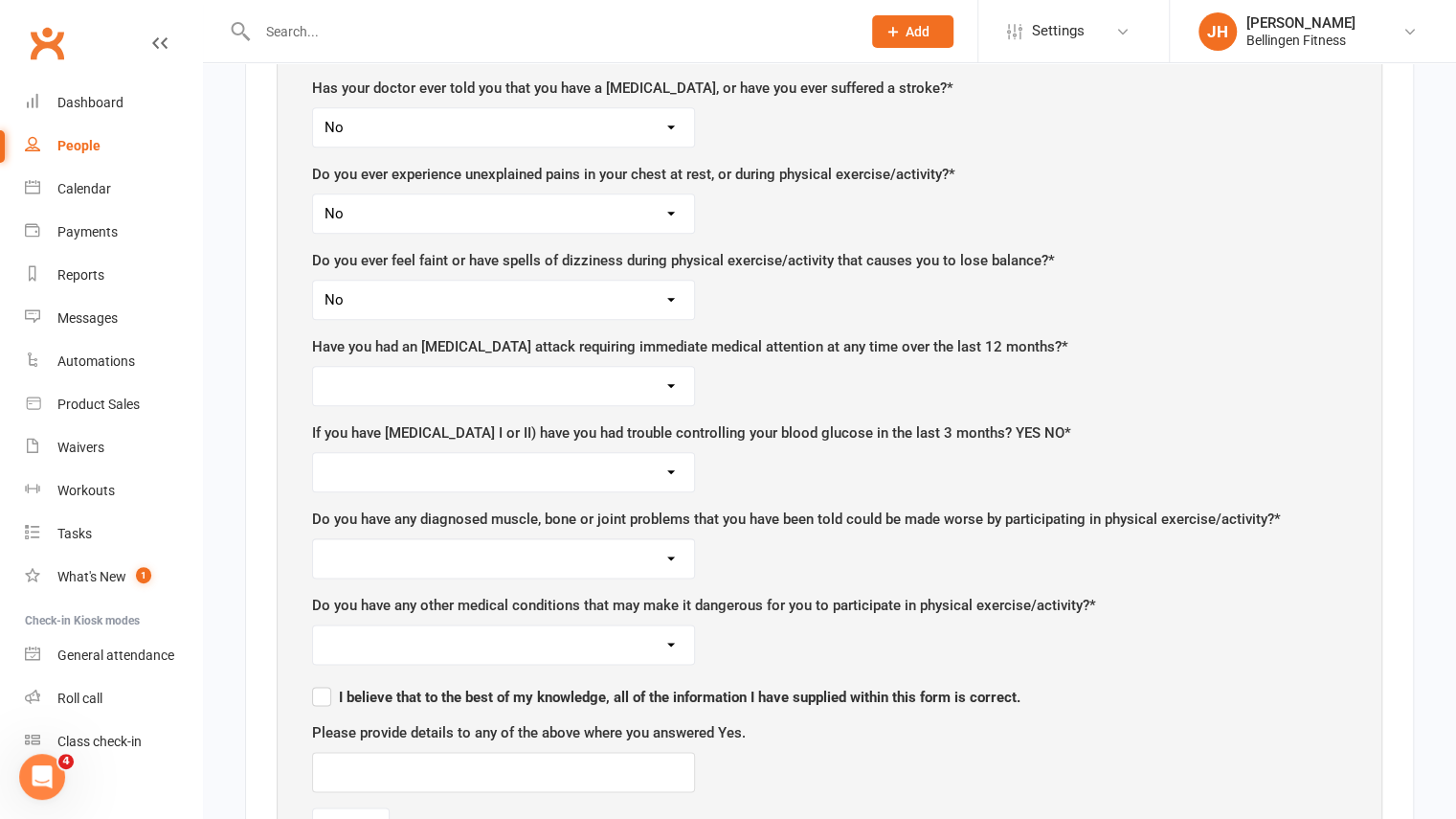
scroll to position [1102, 0]
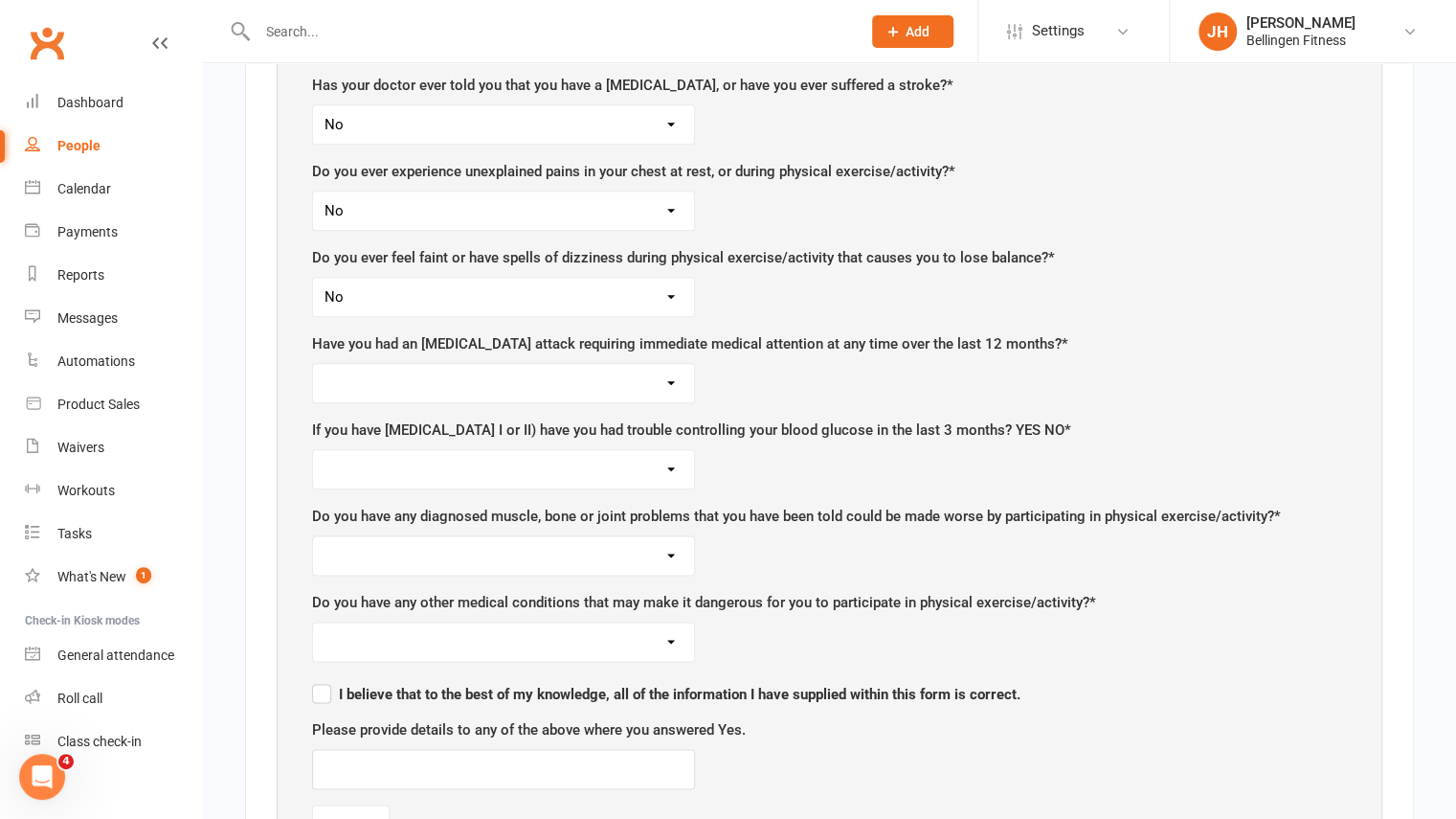
click at [744, 433] on div "If you have diabetes (type I or II) have you had trouble controlling your blood…" at bounding box center [829, 454] width 1035 height 71
click at [674, 371] on select "Yes No" at bounding box center [503, 383] width 381 height 39
select select "No"
click at [313, 363] on select "Yes No" at bounding box center [503, 383] width 381 height 39
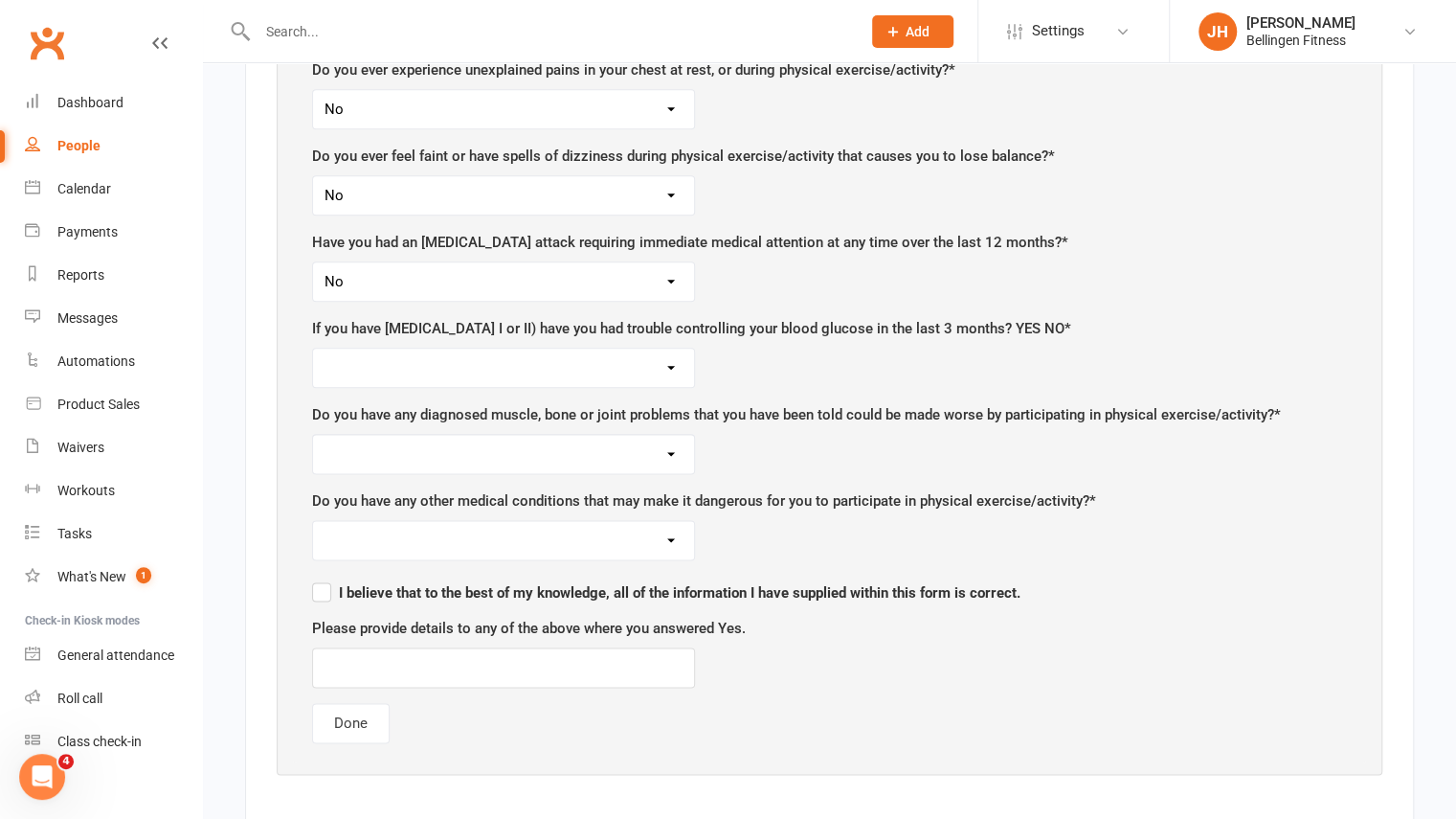
scroll to position [1206, 0]
click at [672, 353] on select "Yes No" at bounding box center [503, 366] width 381 height 39
select select "No"
click at [313, 347] on select "Yes No" at bounding box center [503, 366] width 381 height 39
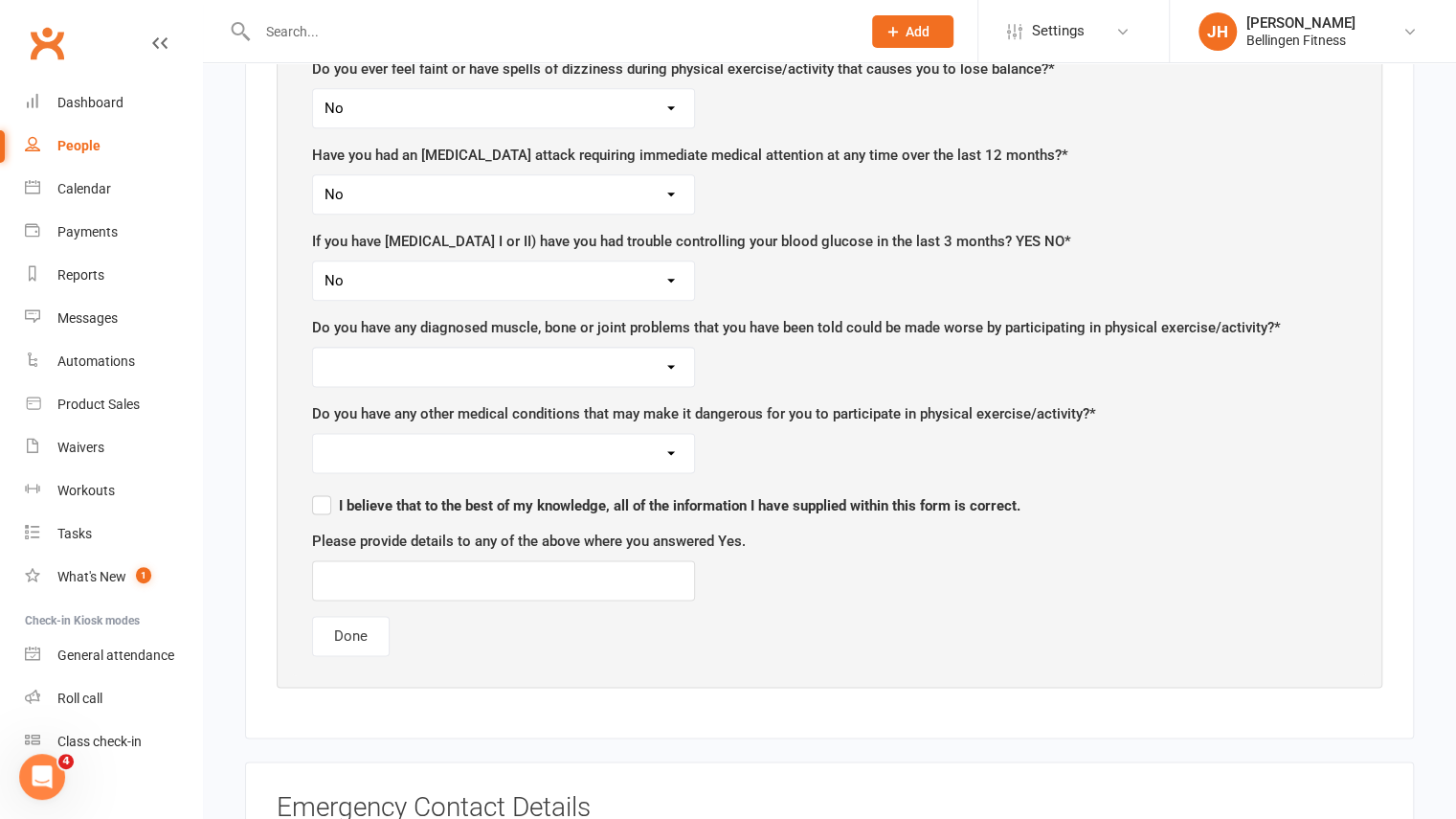
scroll to position [1293, 0]
click at [655, 346] on select "Yes No" at bounding box center [503, 365] width 381 height 39
select select "No"
click at [313, 346] on select "Yes No" at bounding box center [503, 365] width 381 height 39
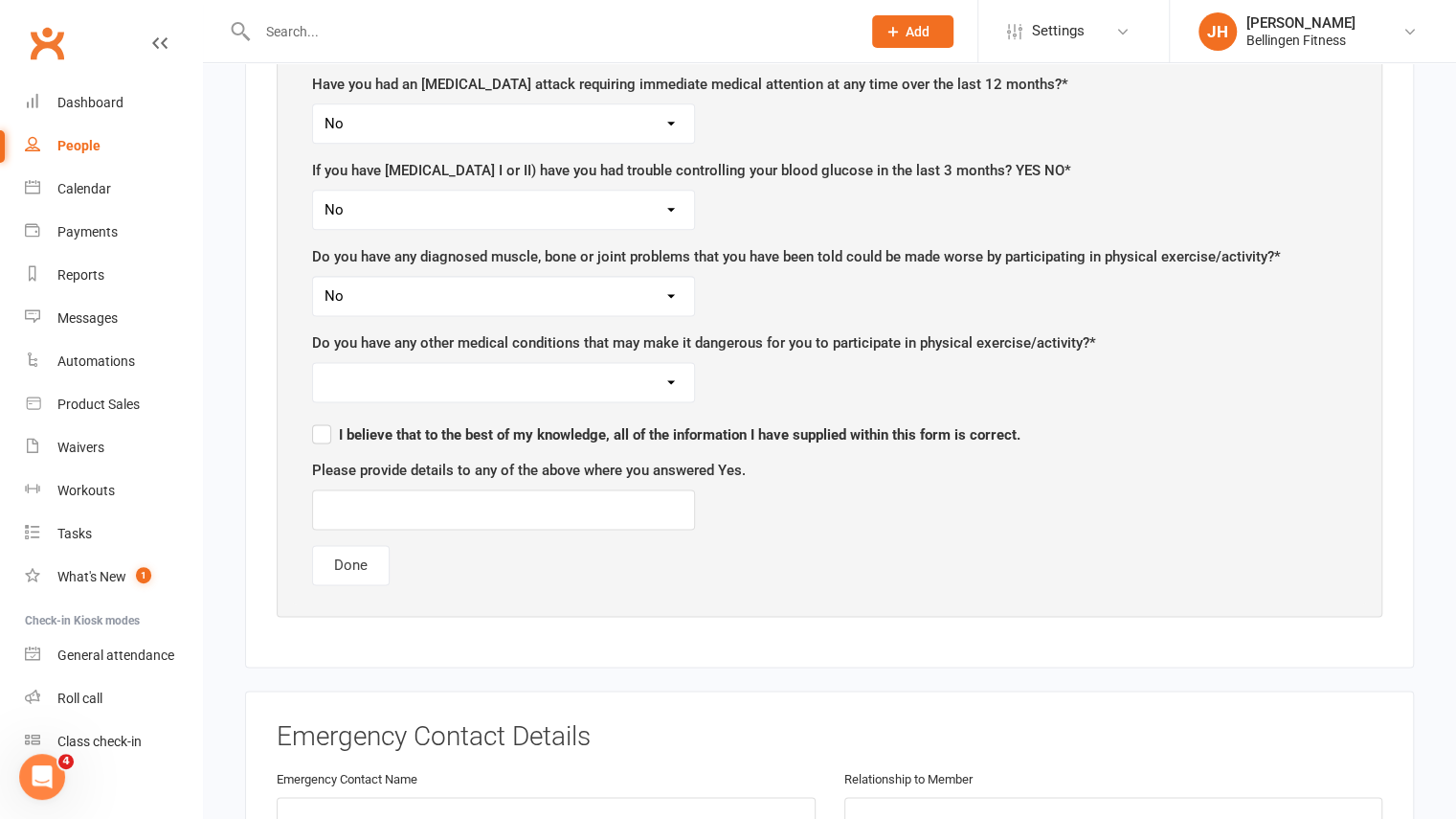
scroll to position [1363, 0]
click at [640, 362] on select "Yes No" at bounding box center [503, 382] width 381 height 39
click at [479, 458] on div "Please provide details to any of the above where you answered Yes." at bounding box center [829, 492] width 1035 height 71
click at [452, 379] on div "Physical Activity Readiness Questionaire (PARQ) Please complete all questions b…" at bounding box center [829, 179] width 1073 height 847
click at [573, 362] on select "Yes No" at bounding box center [503, 382] width 381 height 39
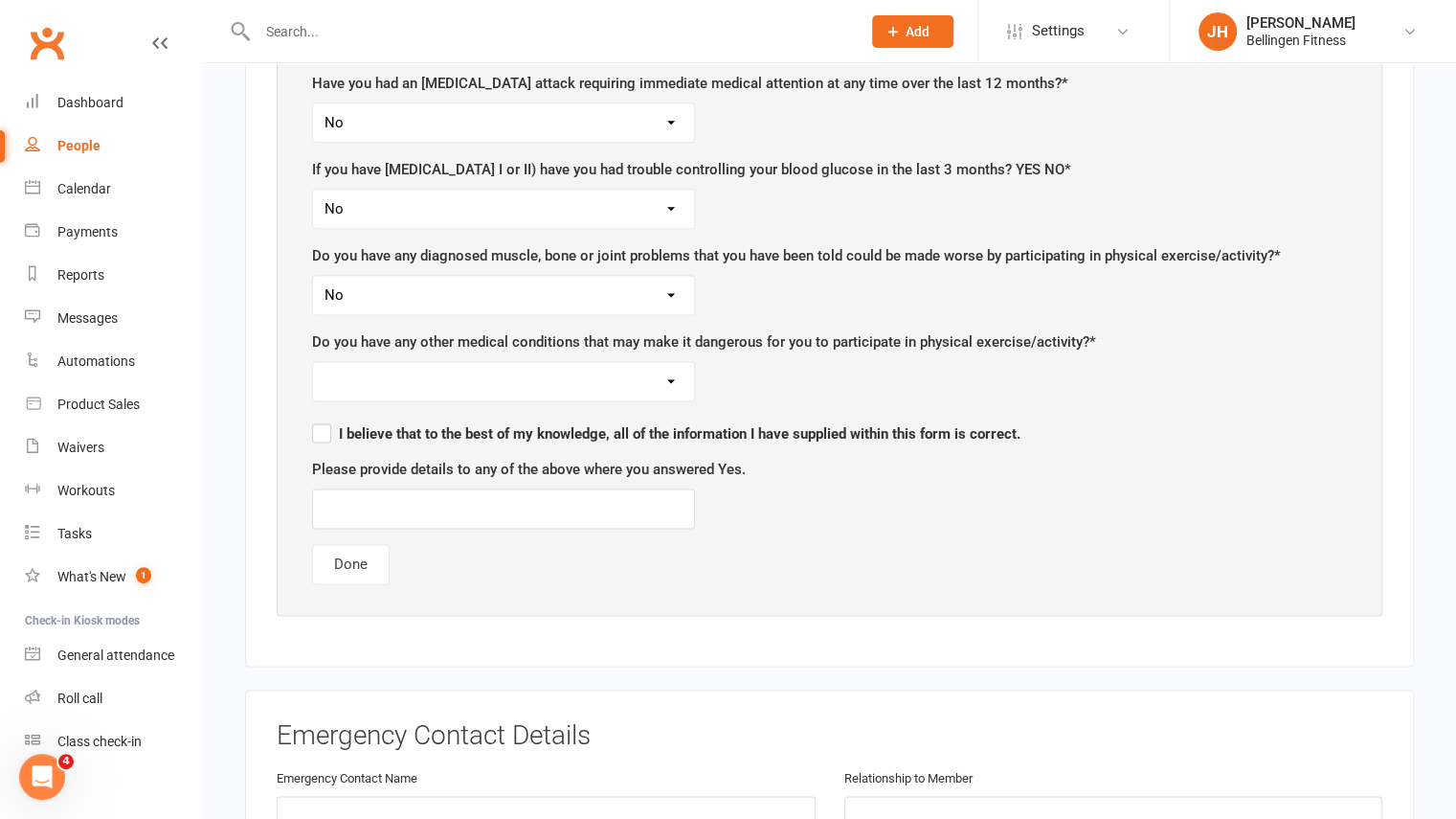
select select "No"
click at [313, 362] on select "Yes No" at bounding box center [503, 382] width 381 height 39
click at [425, 488] on input "text" at bounding box center [503, 509] width 383 height 41
type input "kidney transplant 2021"
click at [321, 420] on label "I believe that to the best of my knowledge, all of the information I have suppl…" at bounding box center [666, 431] width 708 height 23
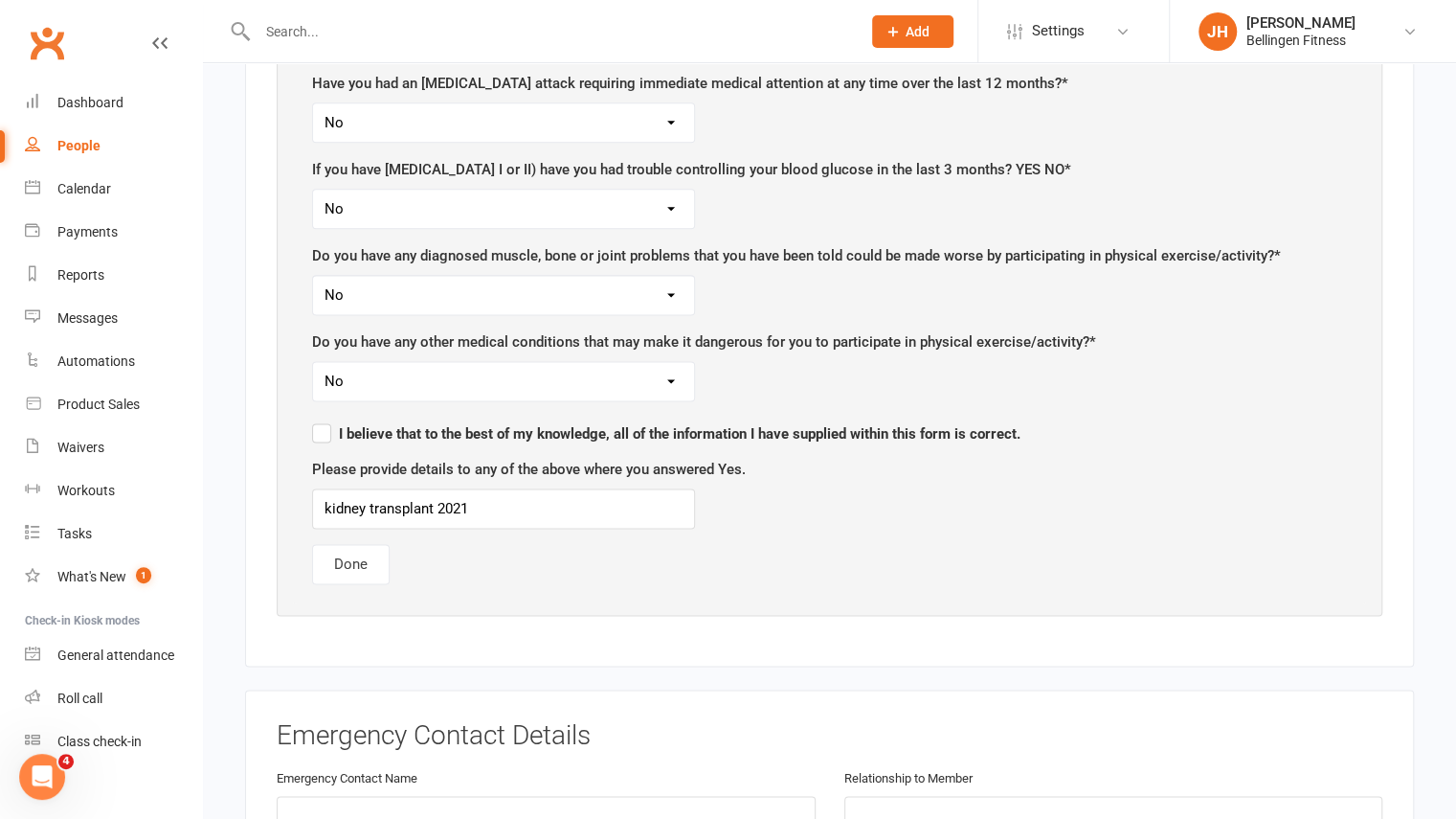
click at [321, 417] on input "I believe that to the best of my knowledge, all of the information I have suppl…" at bounding box center [666, 417] width 708 height 0
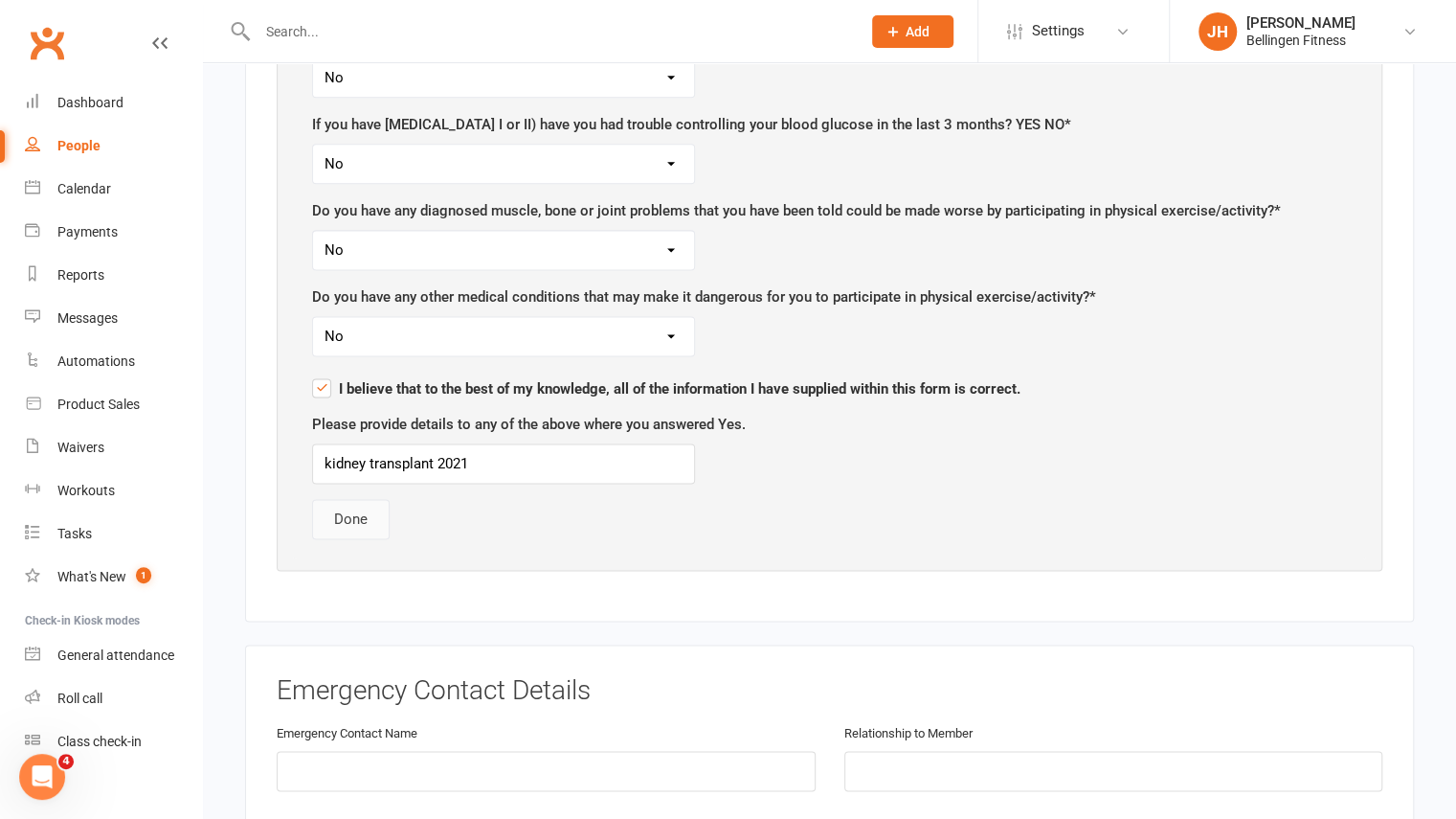
click at [368, 499] on button "Done" at bounding box center [351, 520] width 77 height 41
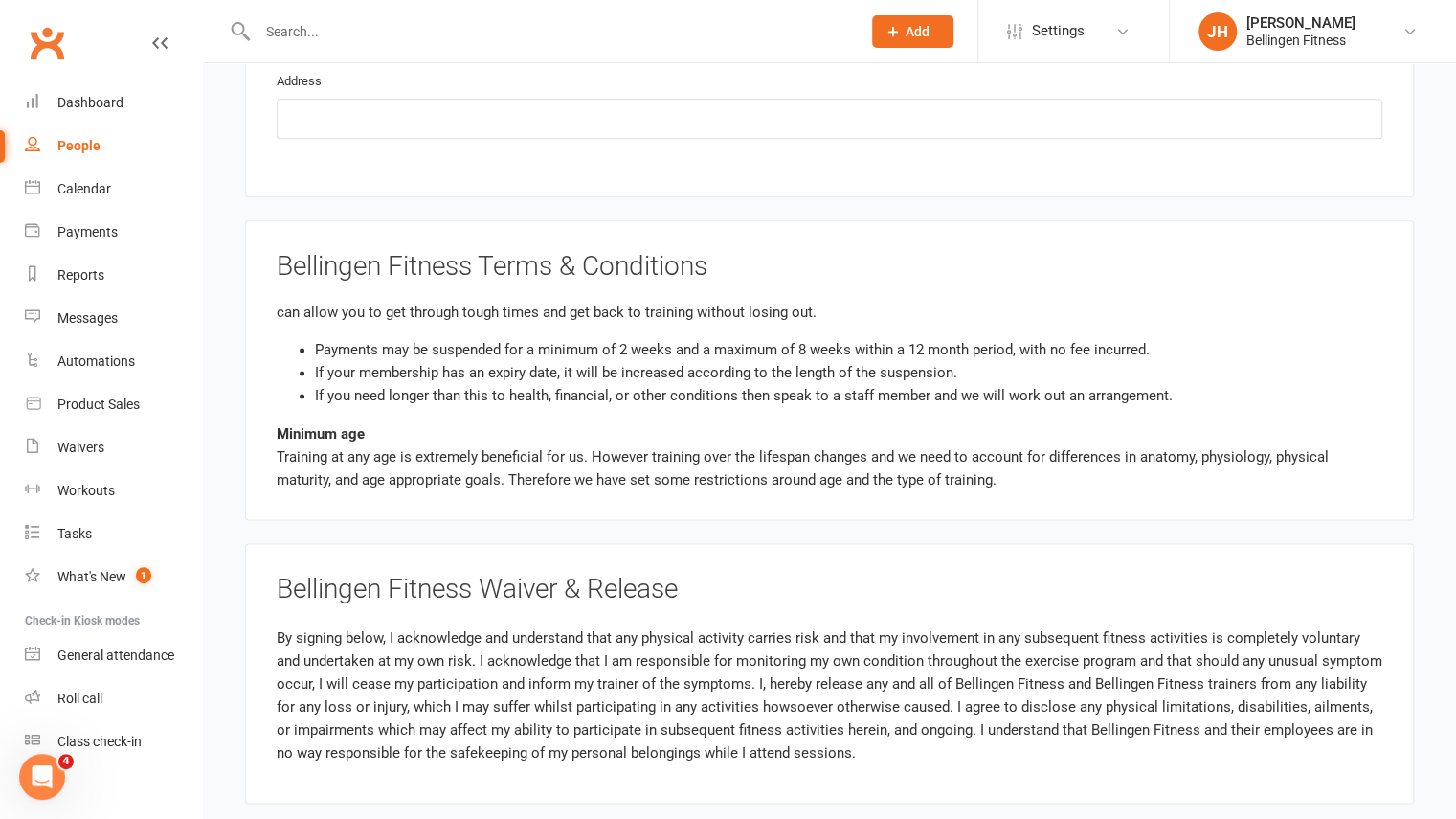
scroll to position [282, 0]
drag, startPoint x: 940, startPoint y: 344, endPoint x: 1004, endPoint y: 348, distance: 64.1
click at [1004, 362] on li "If your membership has an expiry date, it will be increased according to the le…" at bounding box center [849, 374] width 1068 height 23
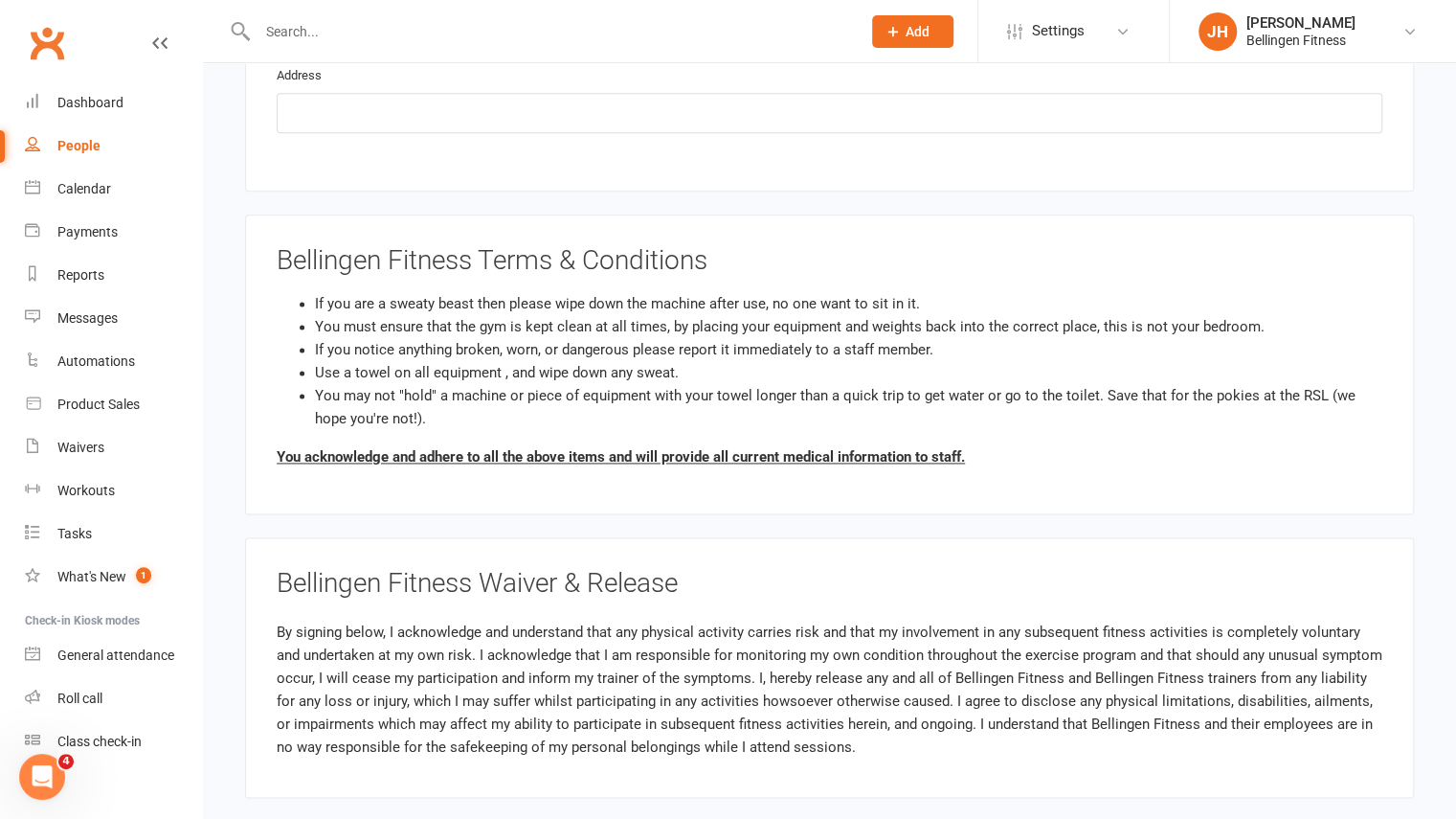
scroll to position [1286, 0]
click at [541, 335] on li "If you notice anything broken, worn, or dangerous please report it immediately …" at bounding box center [849, 347] width 1068 height 23
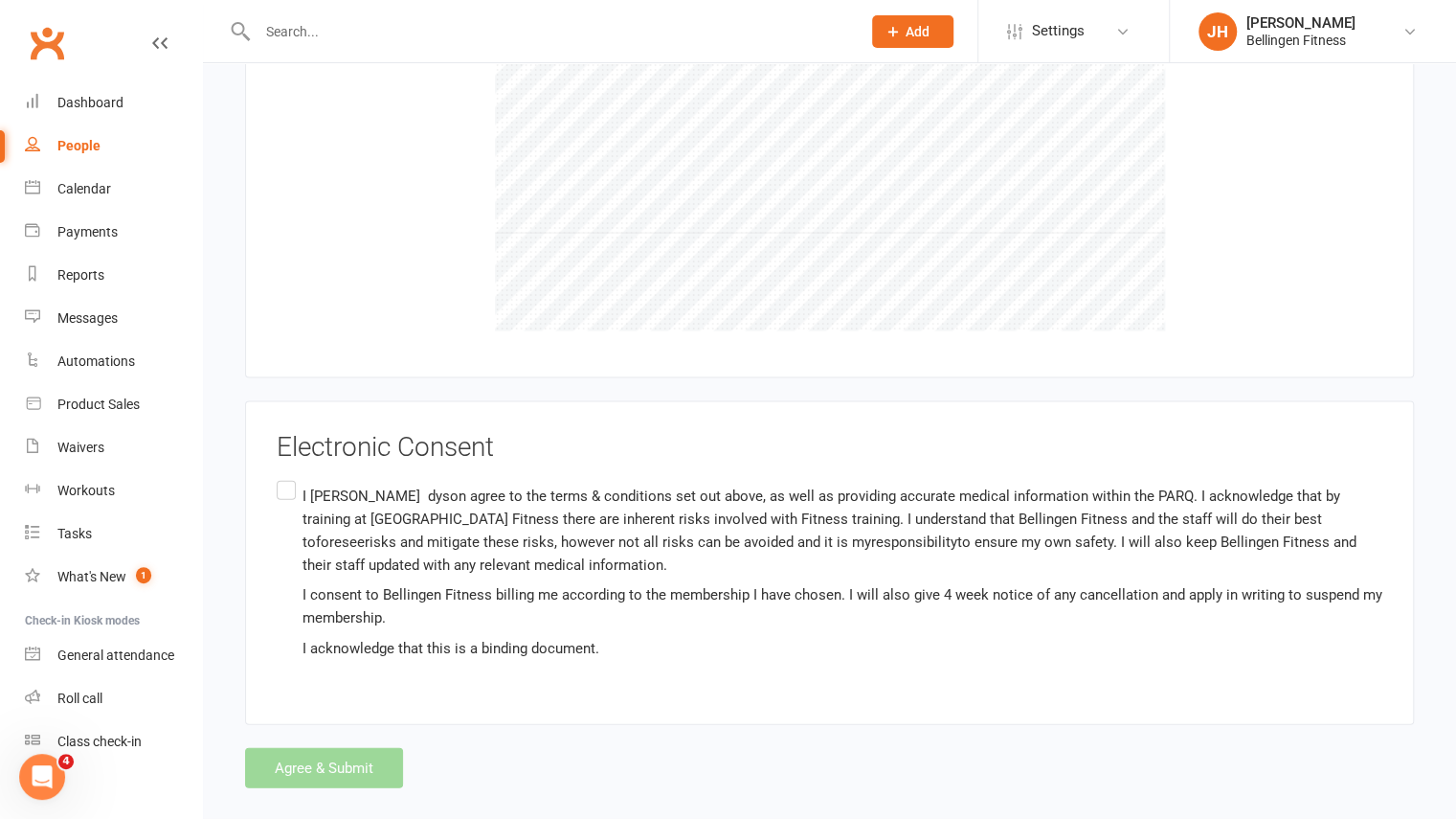
scroll to position [2270, 0]
click at [296, 474] on label "I jannet dyson agree to the terms & conditions set out above, as well as provid…" at bounding box center [829, 569] width 1105 height 190
click at [289, 474] on input "I jannet dyson agree to the terms & conditions set out above, as well as provid…" at bounding box center [283, 474] width 13 height 0
click at [360, 745] on button "Agree & Submit" at bounding box center [324, 766] width 158 height 41
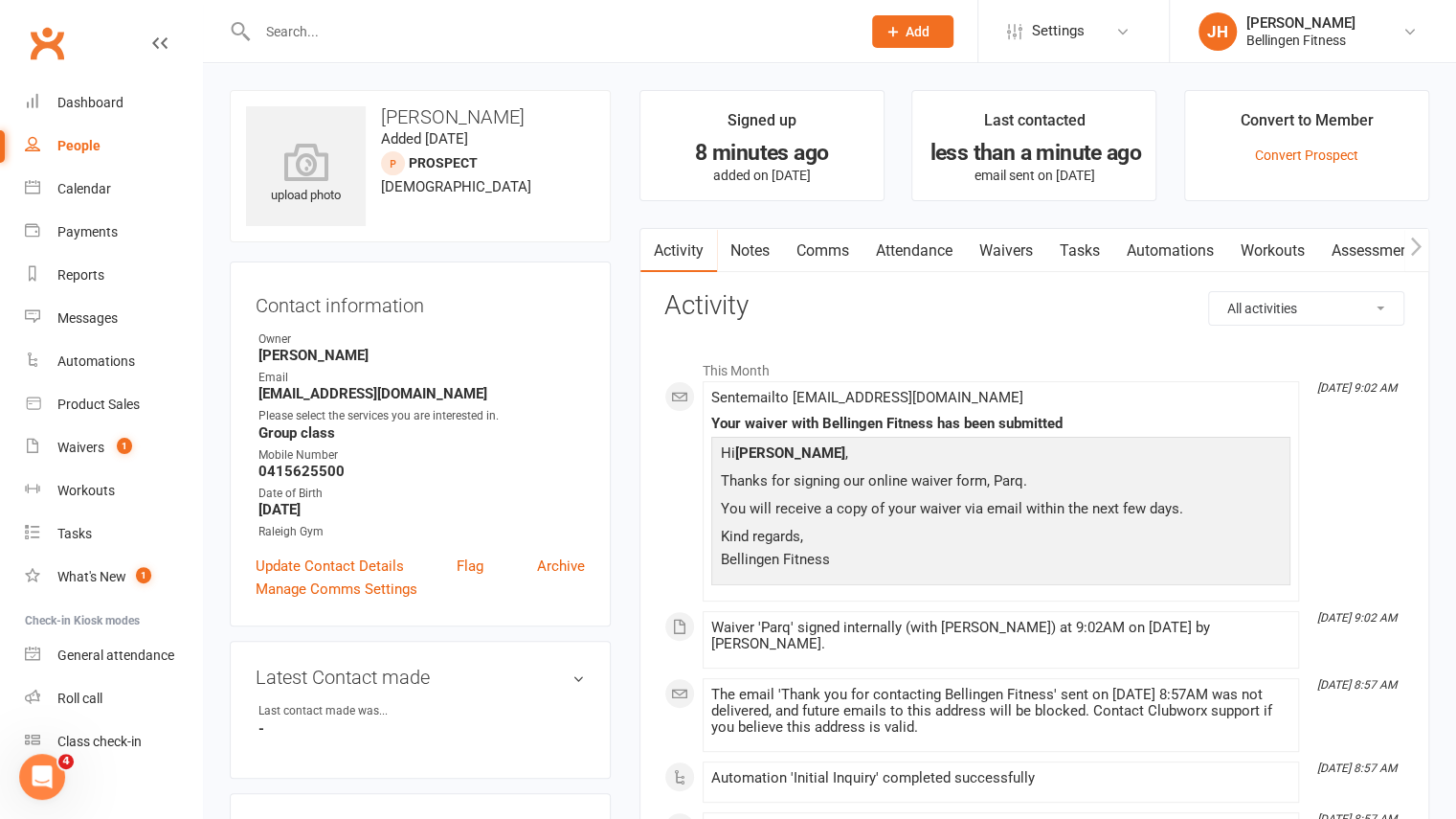
click at [766, 260] on link "Notes" at bounding box center [750, 250] width 66 height 44
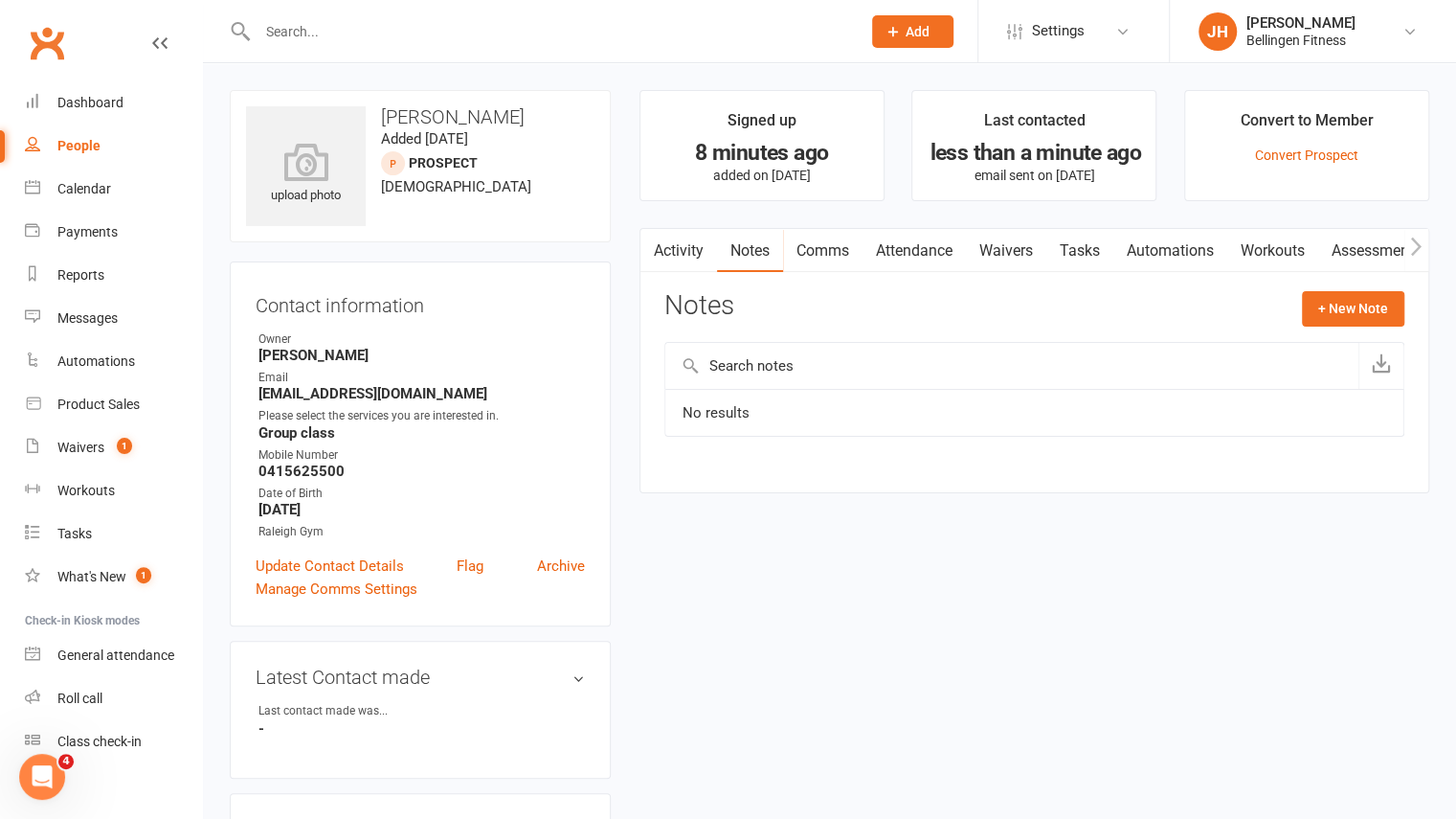
click at [837, 245] on link "Comms" at bounding box center [822, 250] width 79 height 44
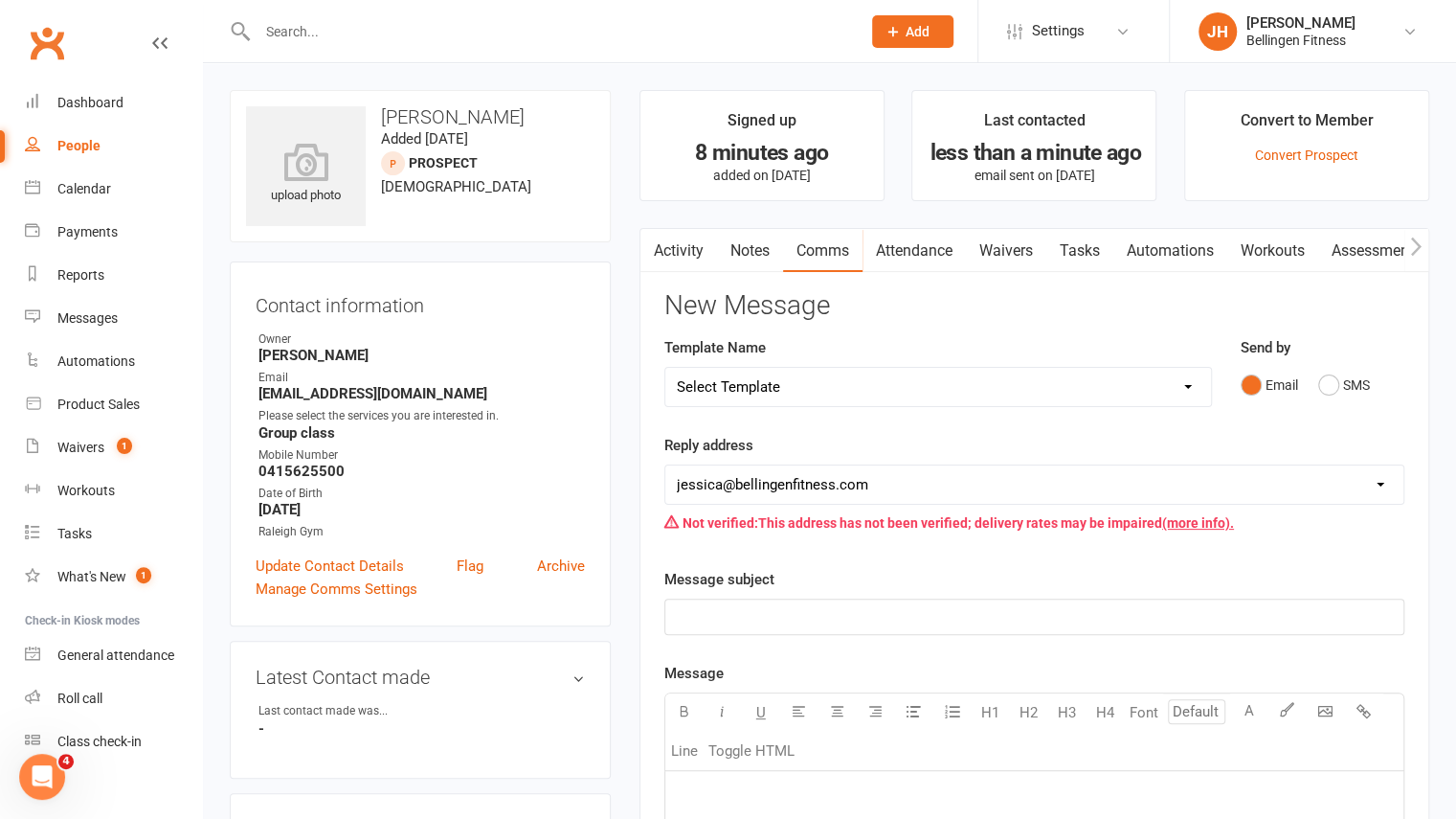
click at [912, 250] on link "Attendance" at bounding box center [914, 250] width 104 height 44
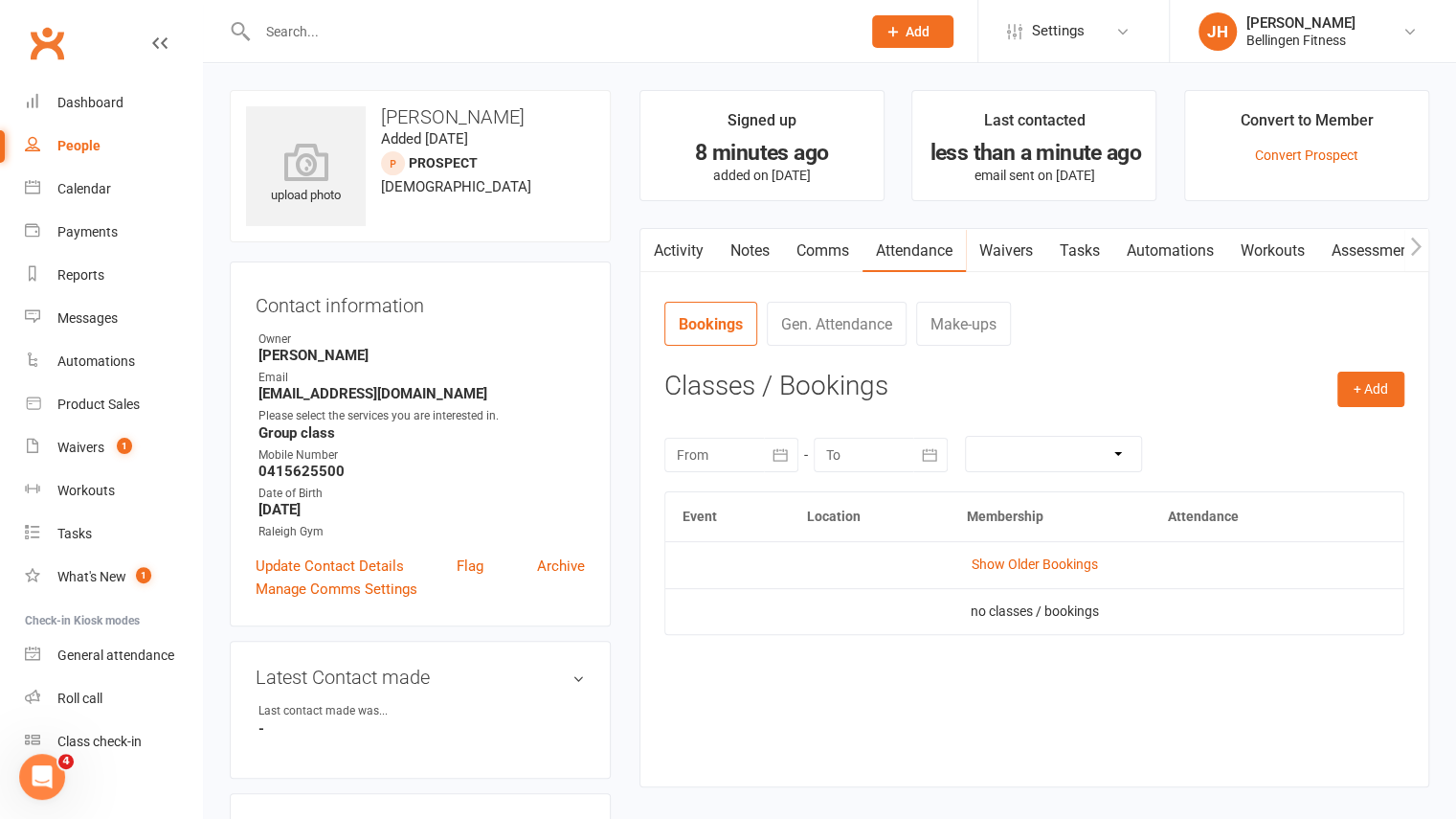
click at [990, 254] on link "Waivers" at bounding box center [1006, 250] width 80 height 44
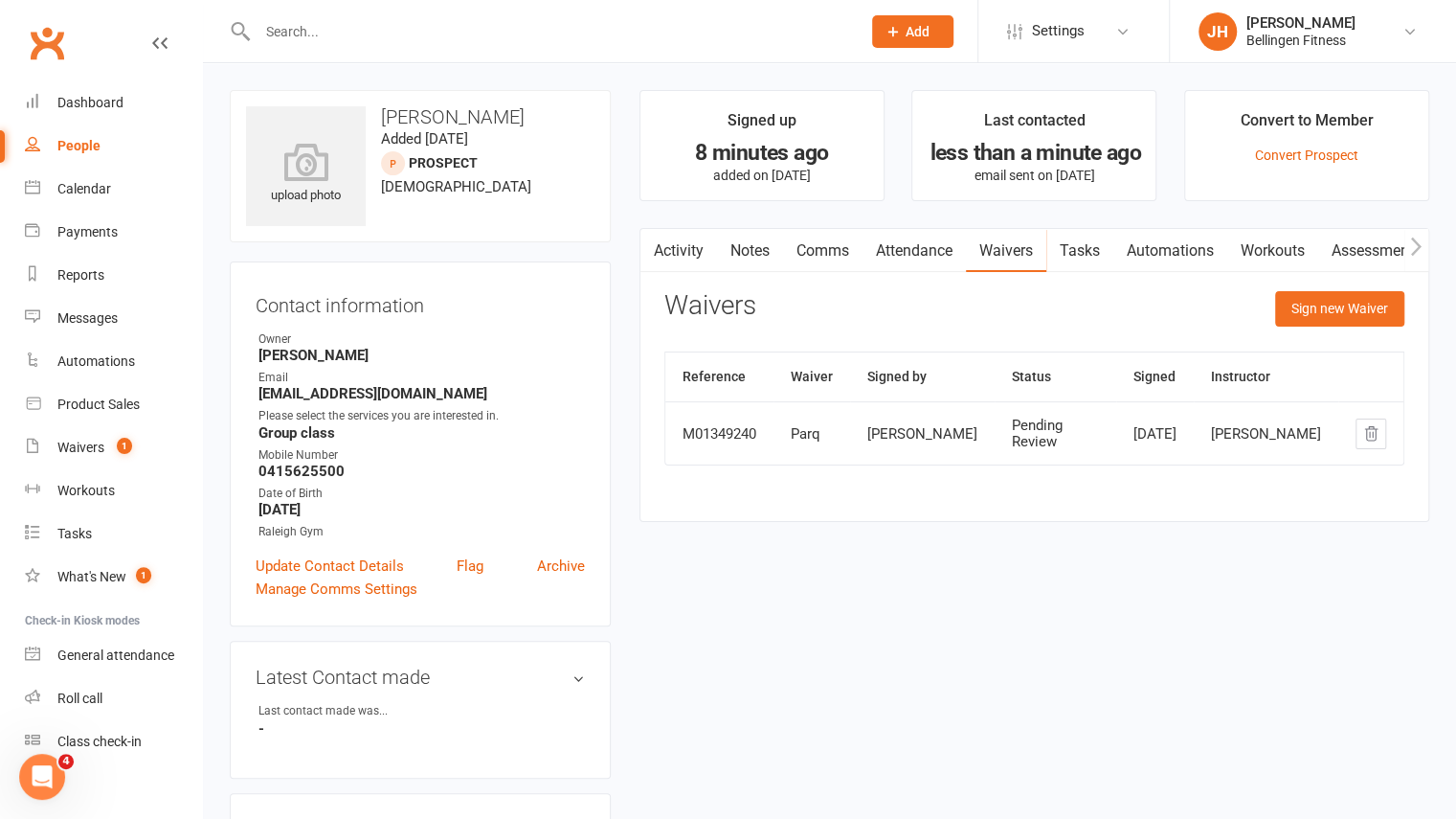
click at [1088, 256] on link "Tasks" at bounding box center [1079, 250] width 67 height 44
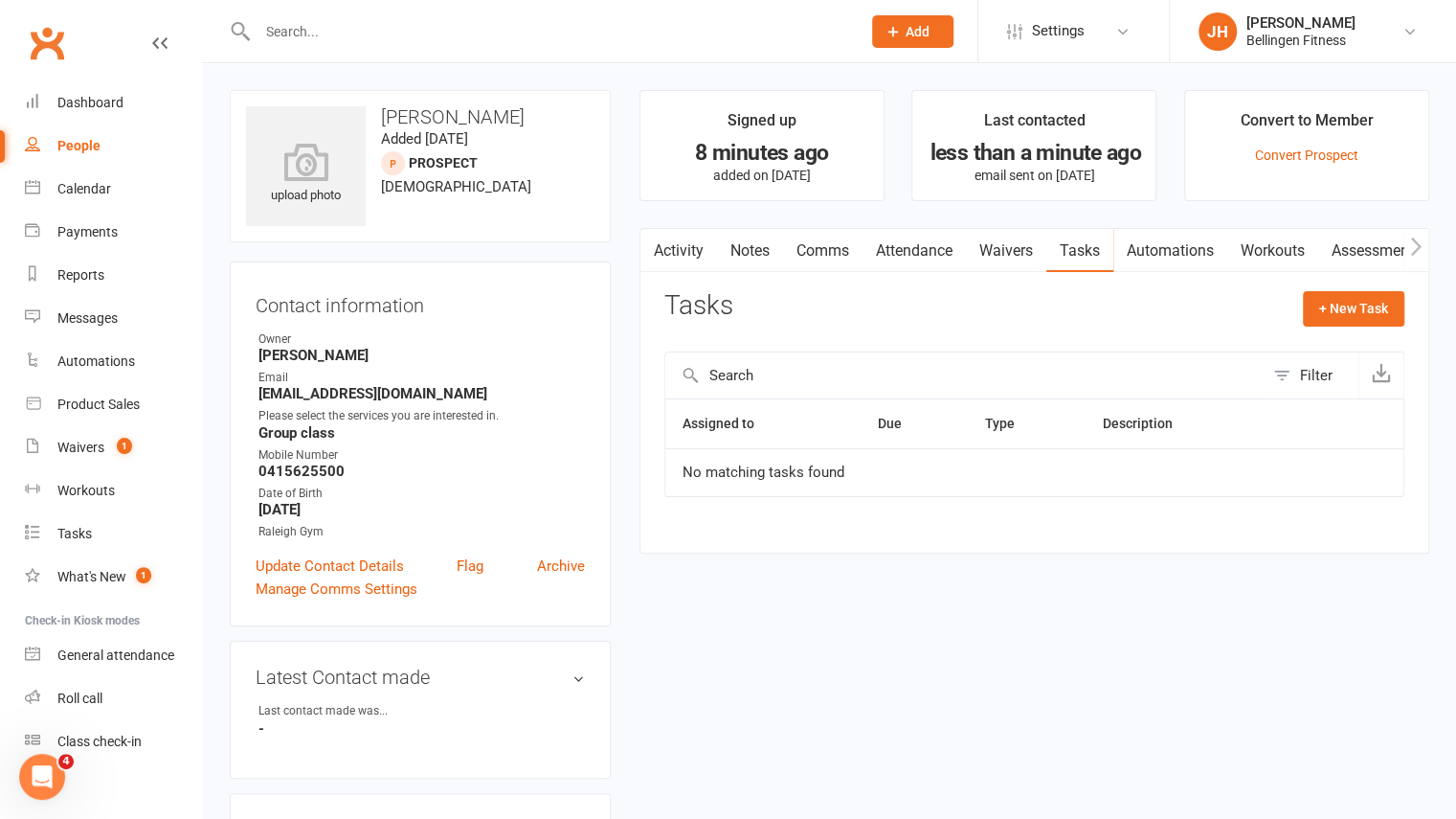
click at [1158, 248] on link "Automations" at bounding box center [1170, 250] width 114 height 44
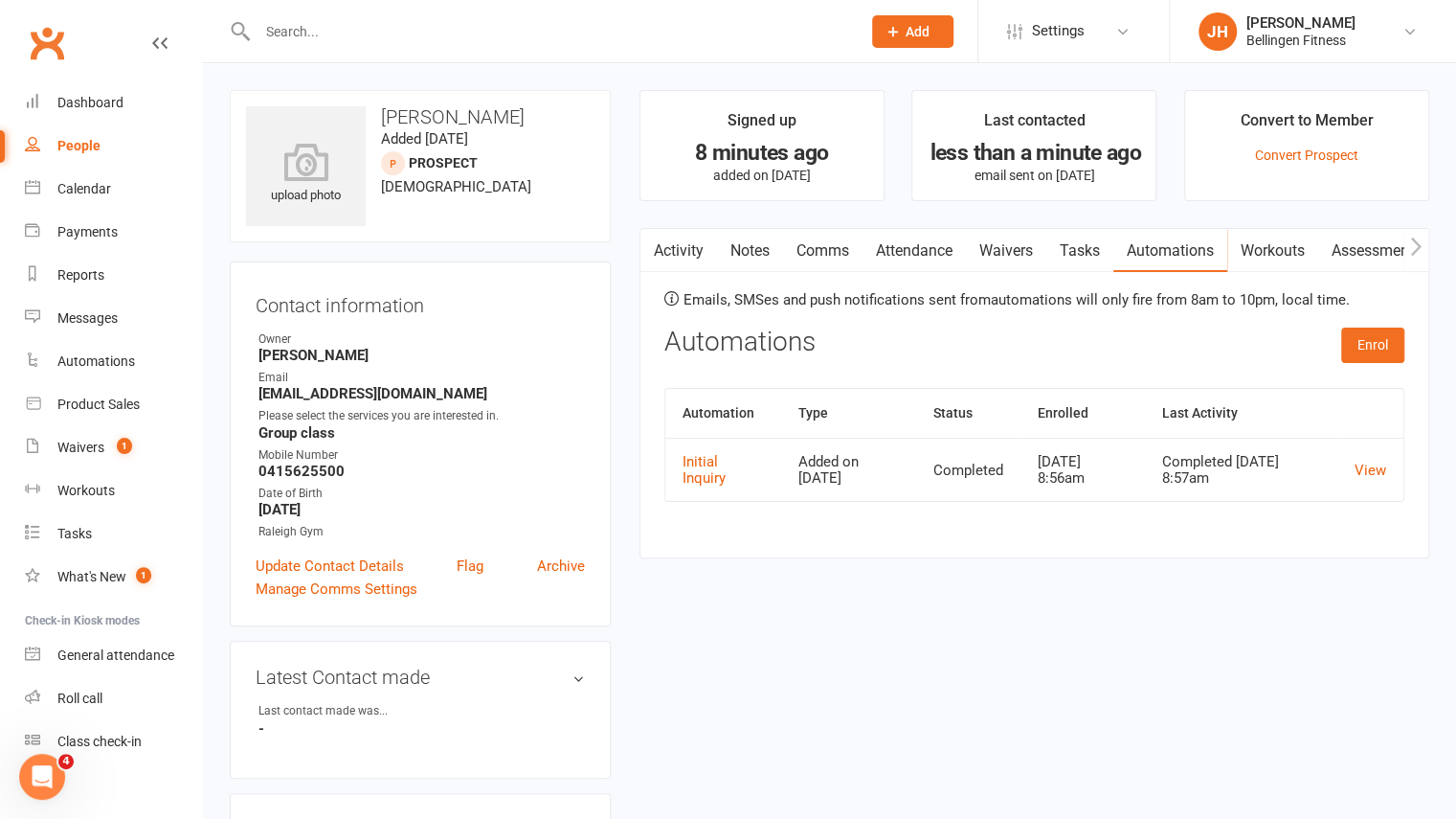
click at [1411, 249] on icon "button" at bounding box center [1416, 246] width 12 height 20
click at [1250, 256] on link "Workouts" at bounding box center [1266, 250] width 91 height 44
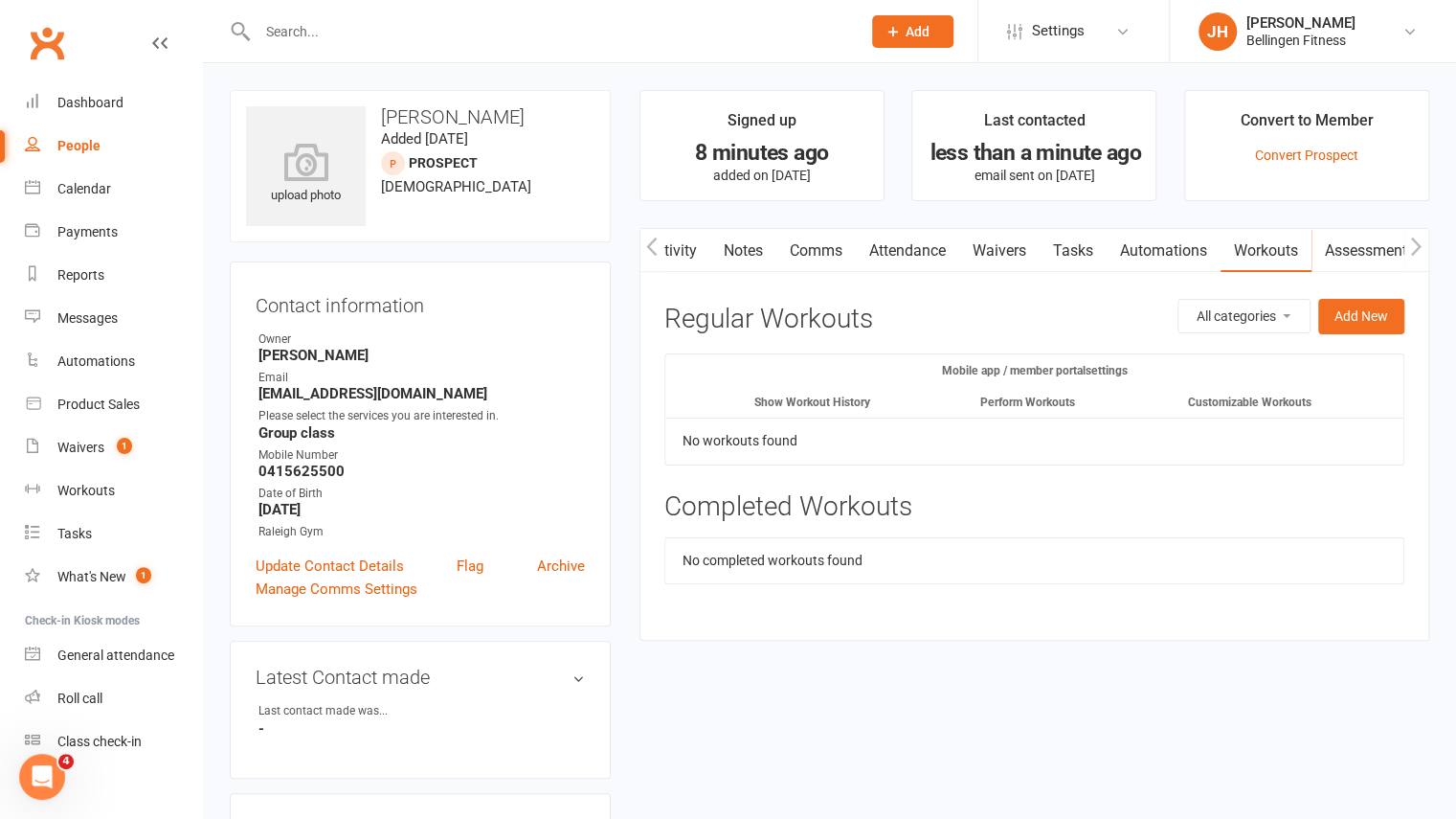
click at [1341, 256] on link "Assessments" at bounding box center [1370, 250] width 117 height 44
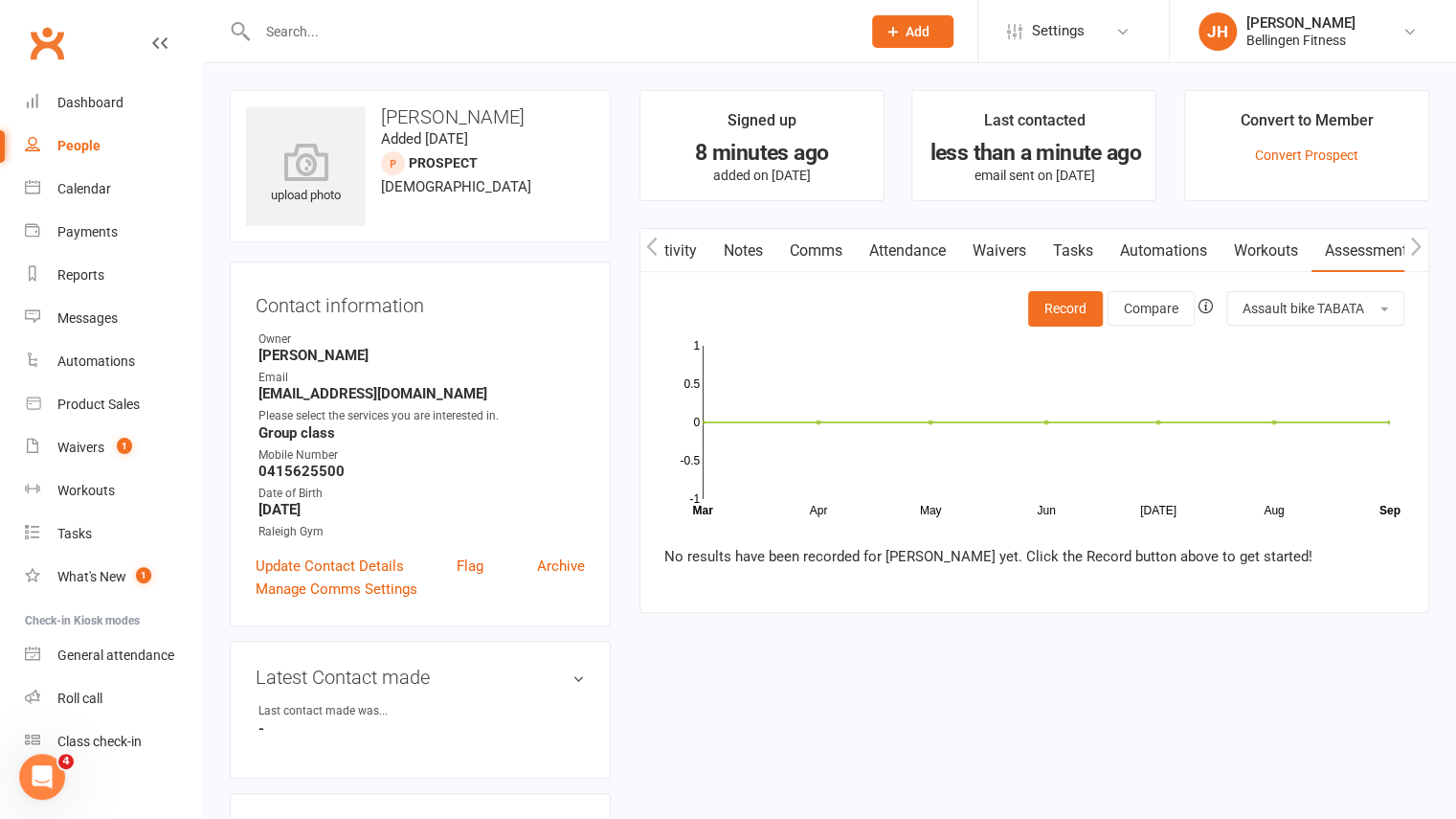
click at [922, 250] on link "Attendance" at bounding box center [907, 250] width 104 height 44
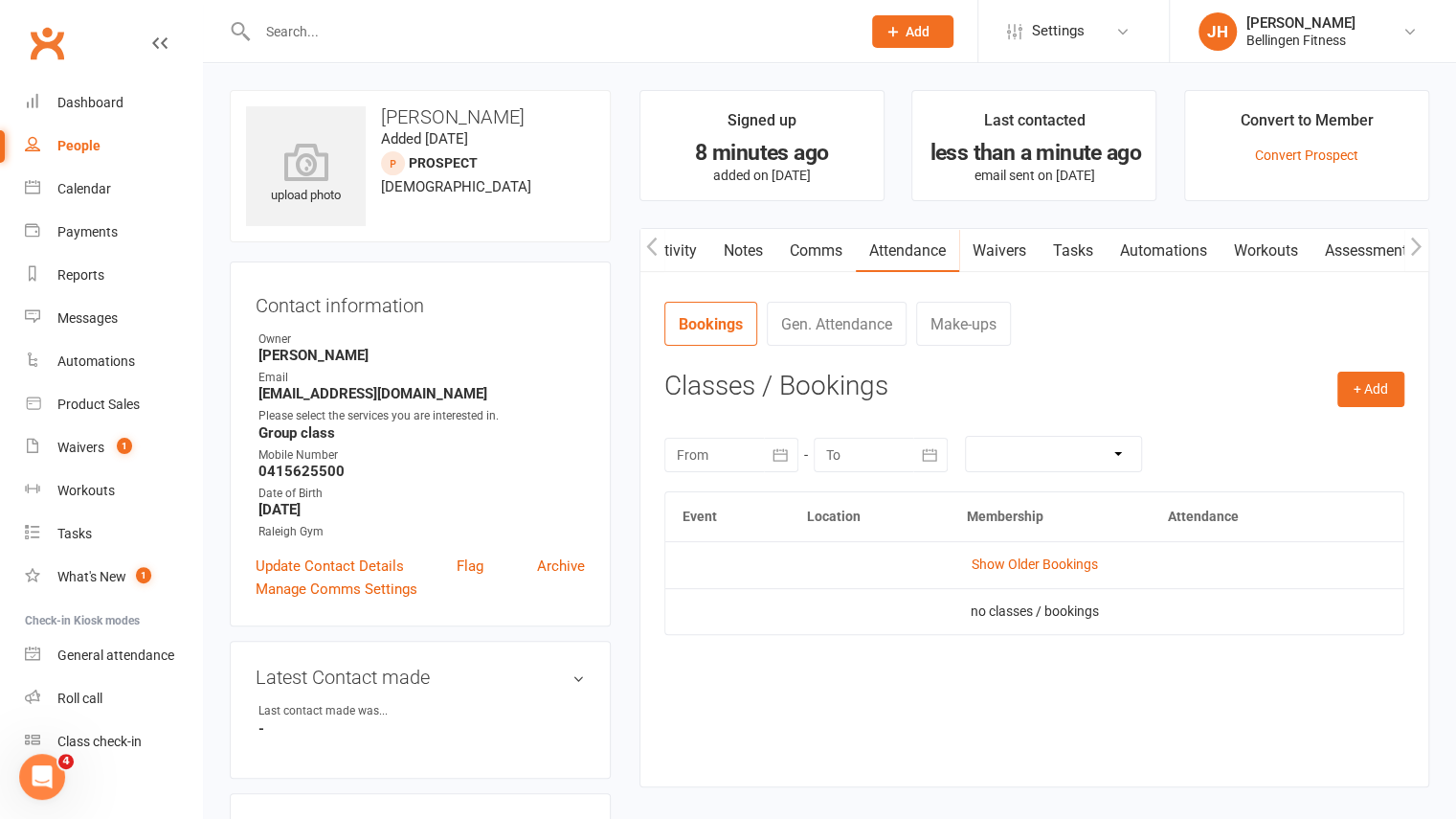
click at [836, 264] on link "Comms" at bounding box center [816, 250] width 79 height 44
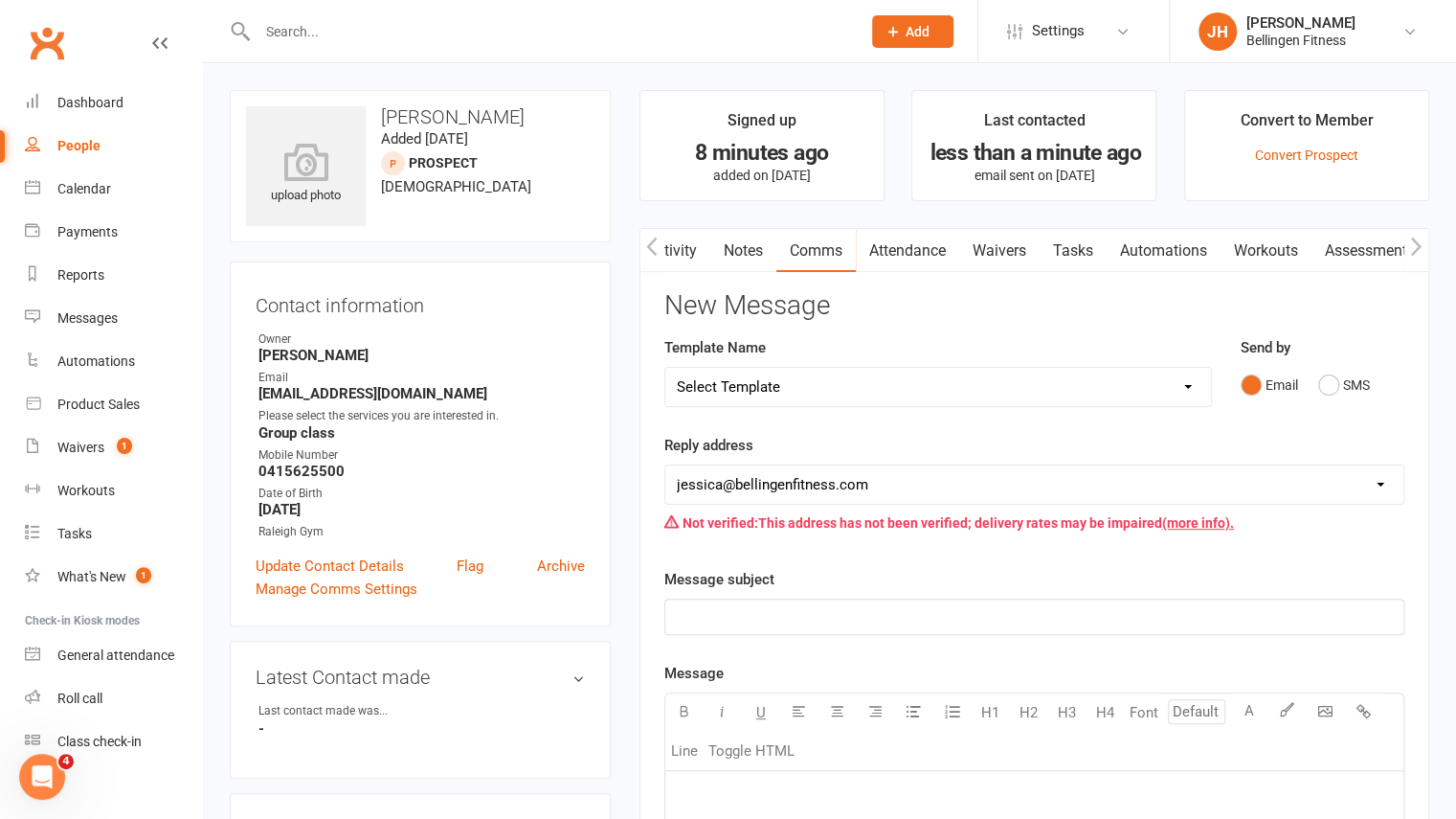
click at [647, 252] on icon "button" at bounding box center [652, 246] width 12 height 20
click at [1421, 245] on icon "button" at bounding box center [1416, 246] width 12 height 20
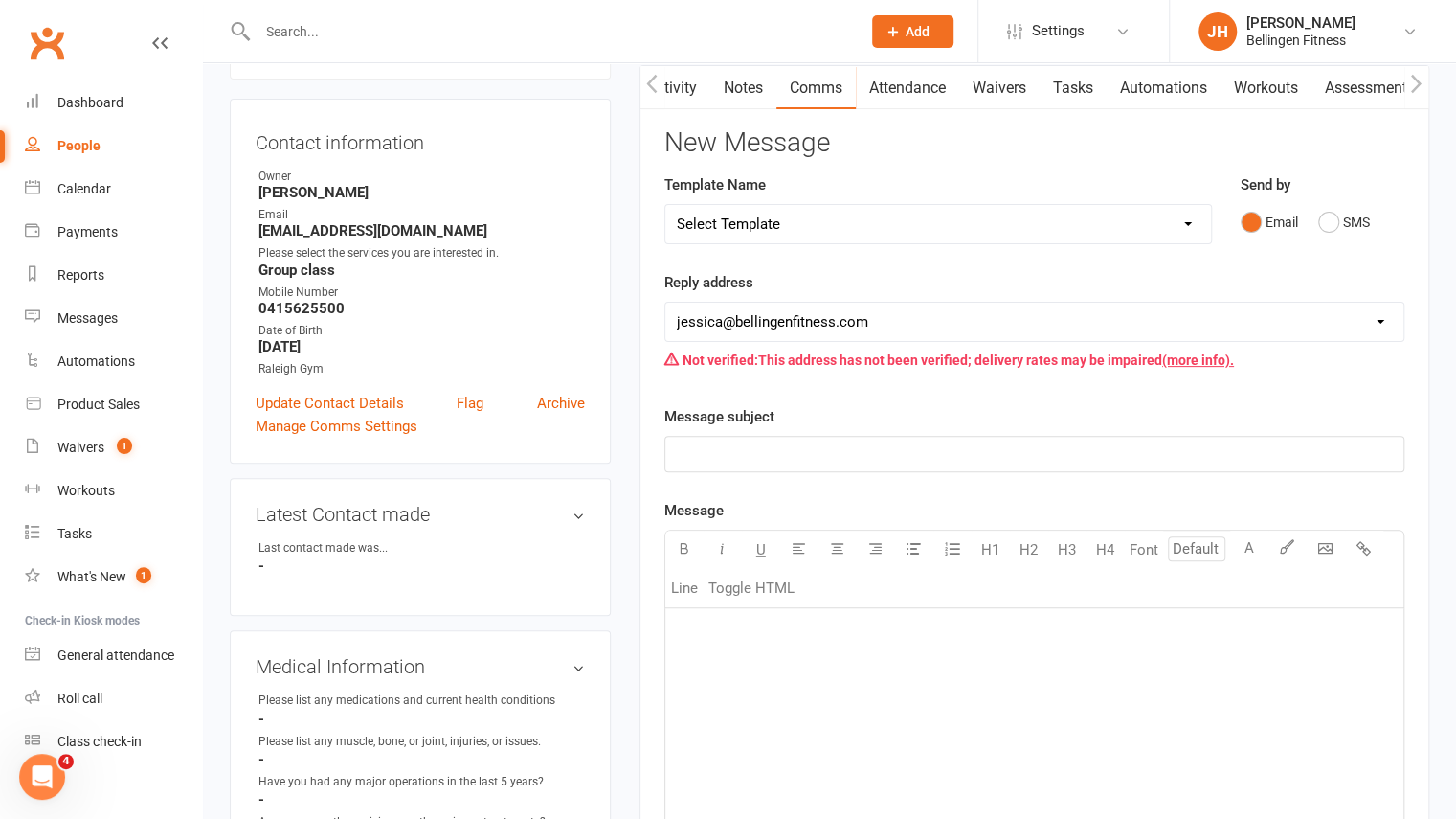
scroll to position [168, 0]
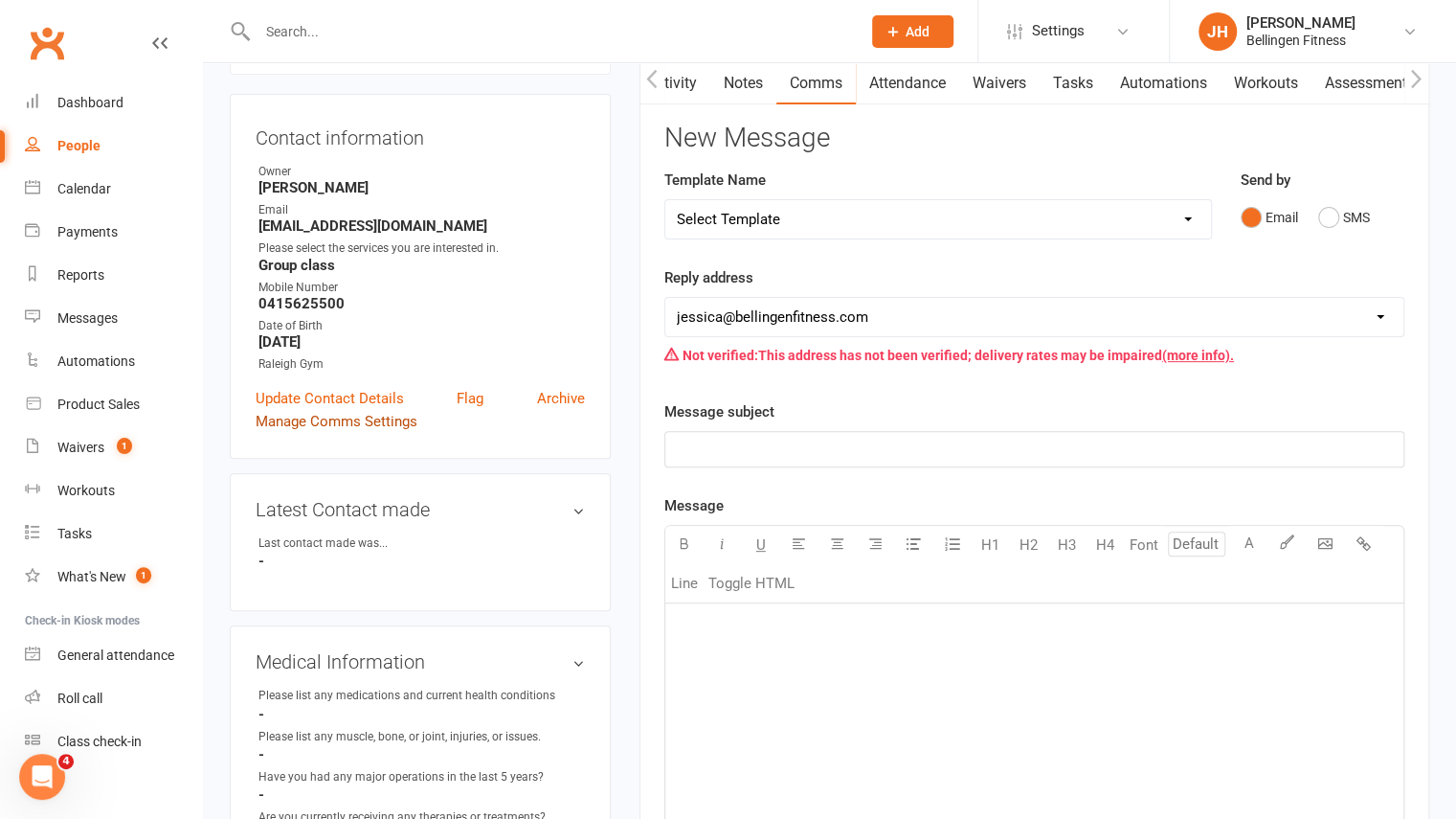
click at [378, 423] on link "Manage Comms Settings" at bounding box center [336, 422] width 162 height 23
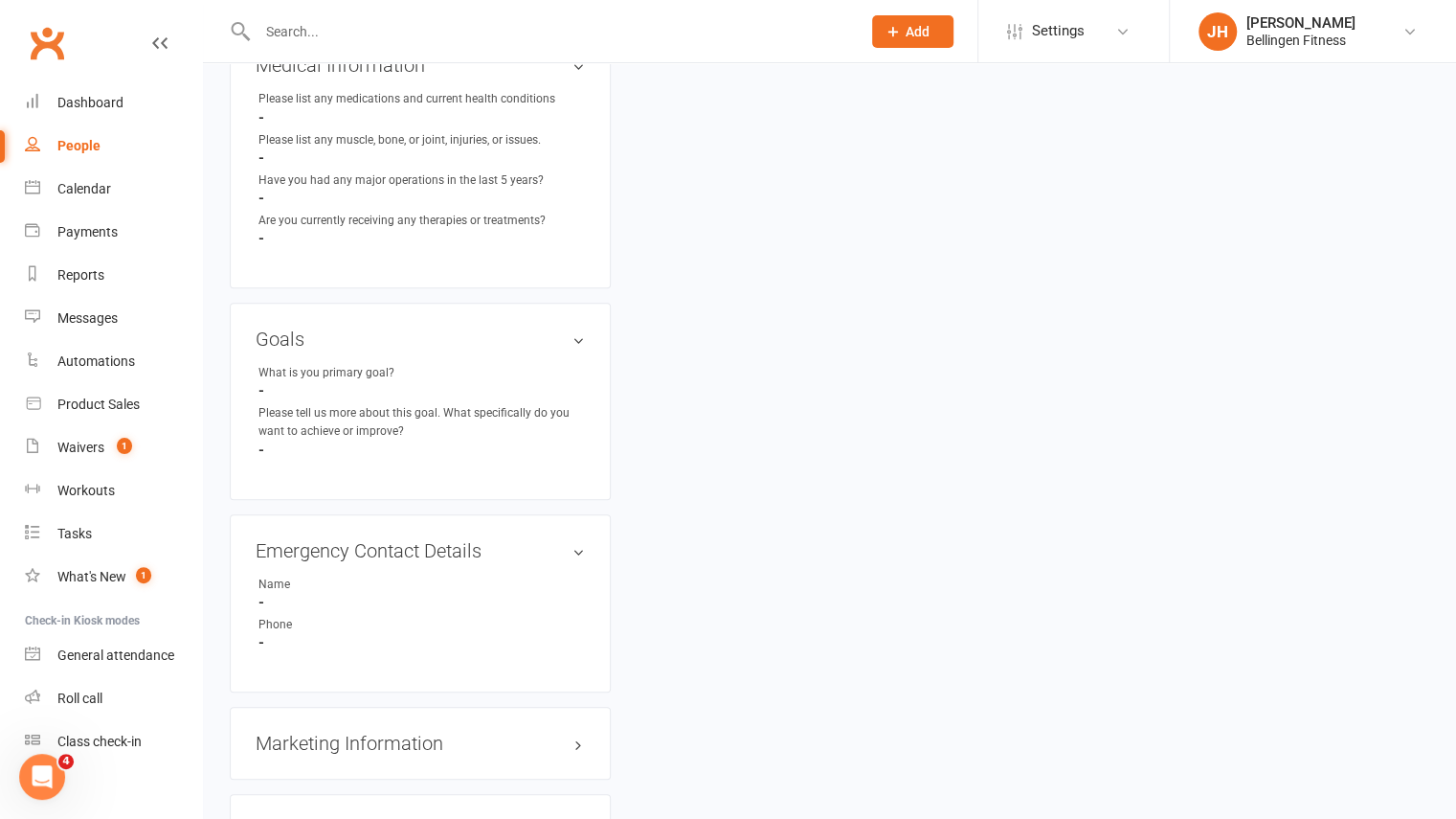
scroll to position [1028, 0]
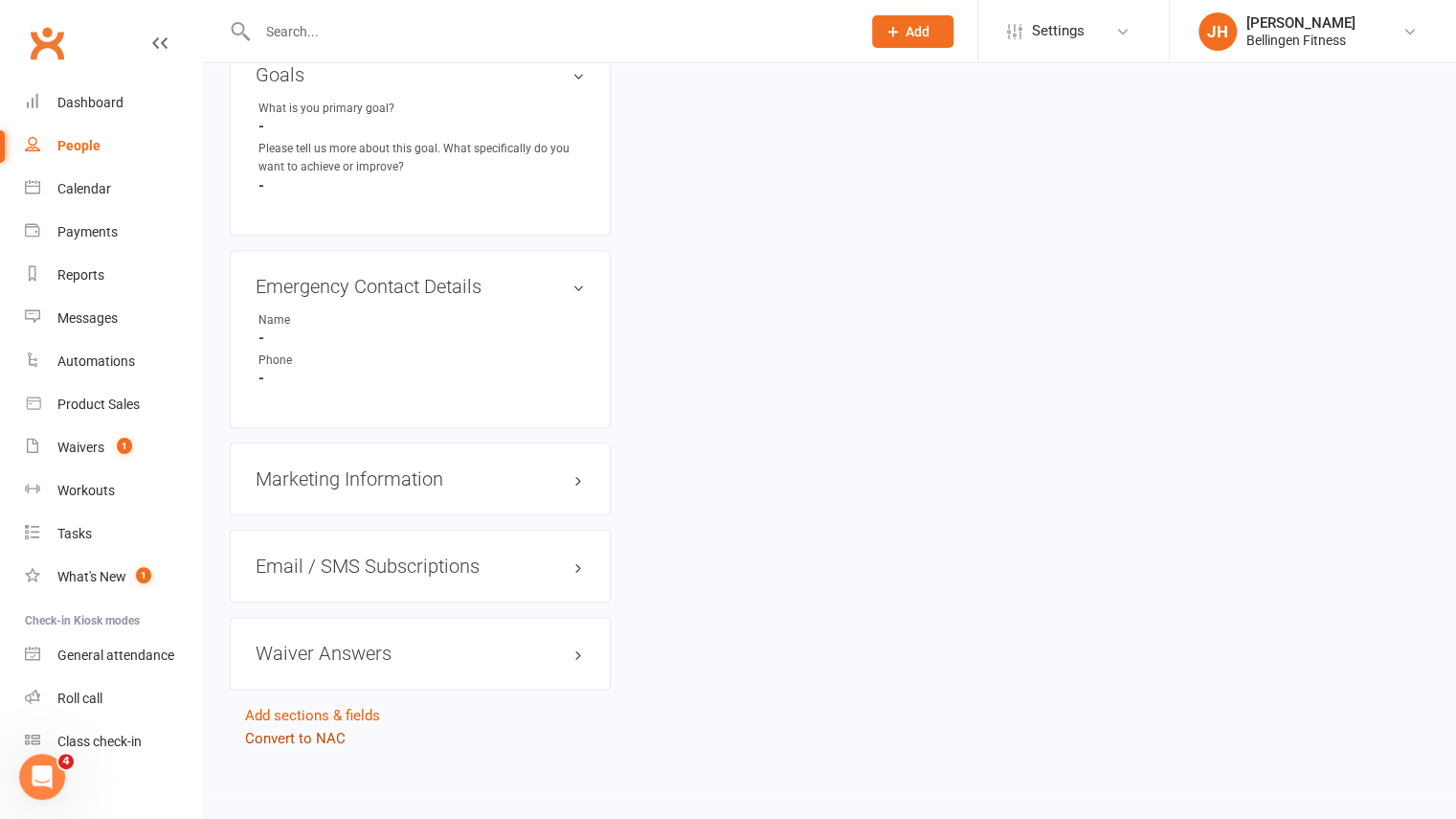
click at [304, 730] on link "Convert to NAC" at bounding box center [295, 739] width 101 height 17
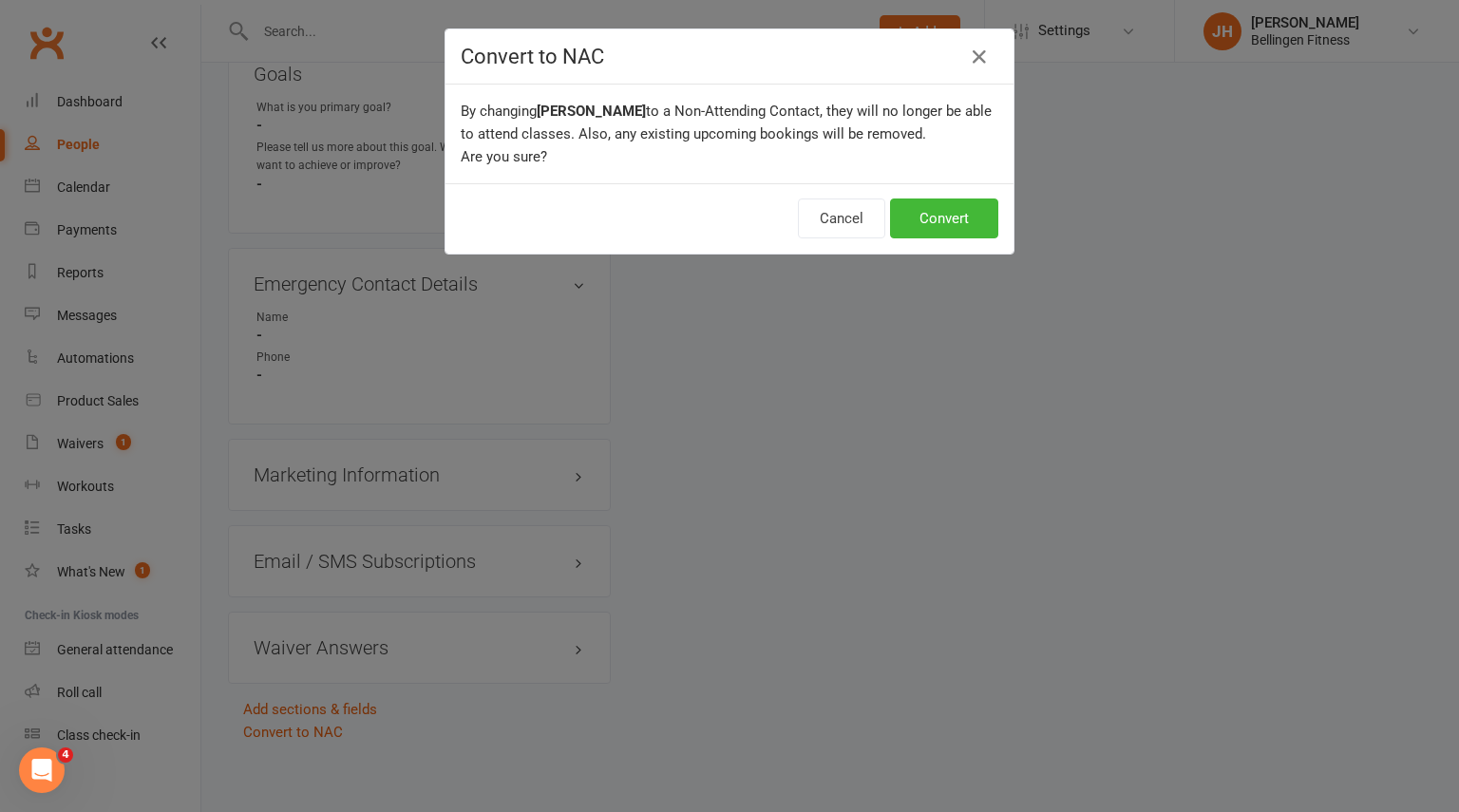
click at [960, 78] on div "Convert to NAC" at bounding box center [729, 57] width 568 height 55
click at [977, 52] on icon "button" at bounding box center [979, 57] width 23 height 23
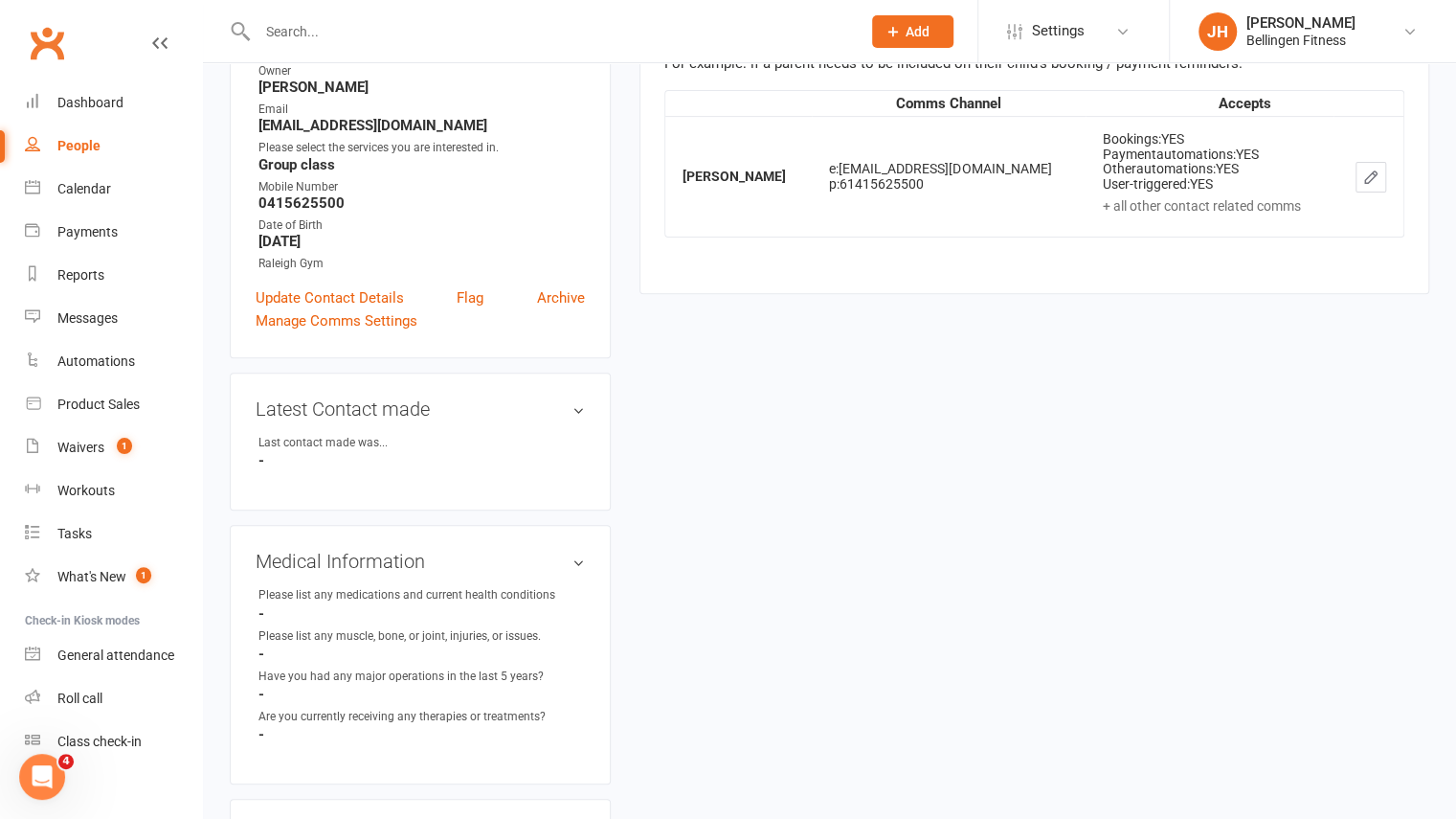
scroll to position [0, 0]
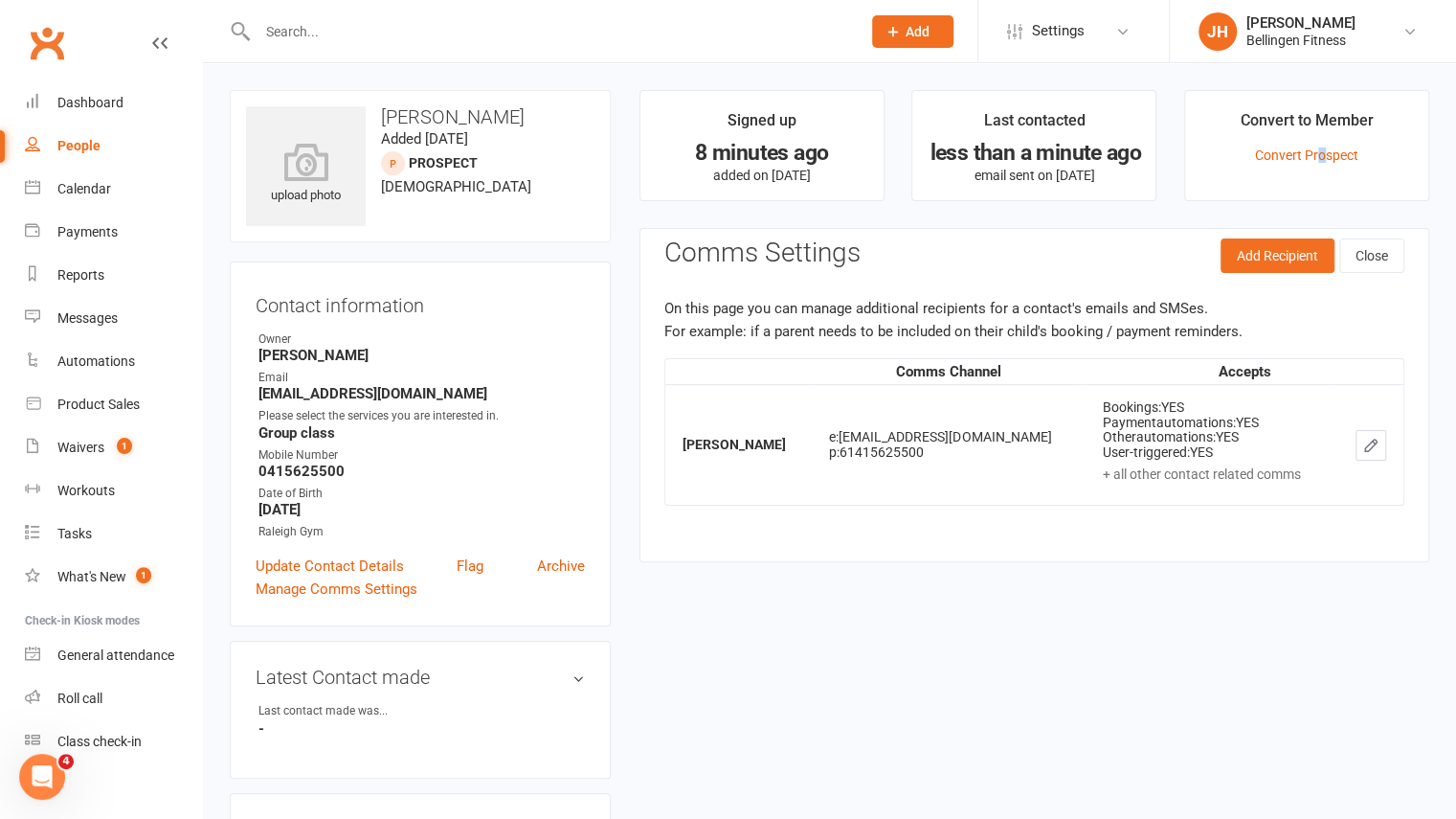
drag, startPoint x: 1325, startPoint y: 158, endPoint x: 1310, endPoint y: 202, distance: 46.5
click at [1310, 202] on main "Signed up 8 minutes ago added on 12 Sep 2025 Last contacted less than a minute …" at bounding box center [1034, 335] width 819 height 491
click at [1283, 181] on li "Convert to Member Convert Prospect" at bounding box center [1306, 145] width 245 height 111
click at [1298, 154] on link "Convert Prospect" at bounding box center [1306, 155] width 104 height 16
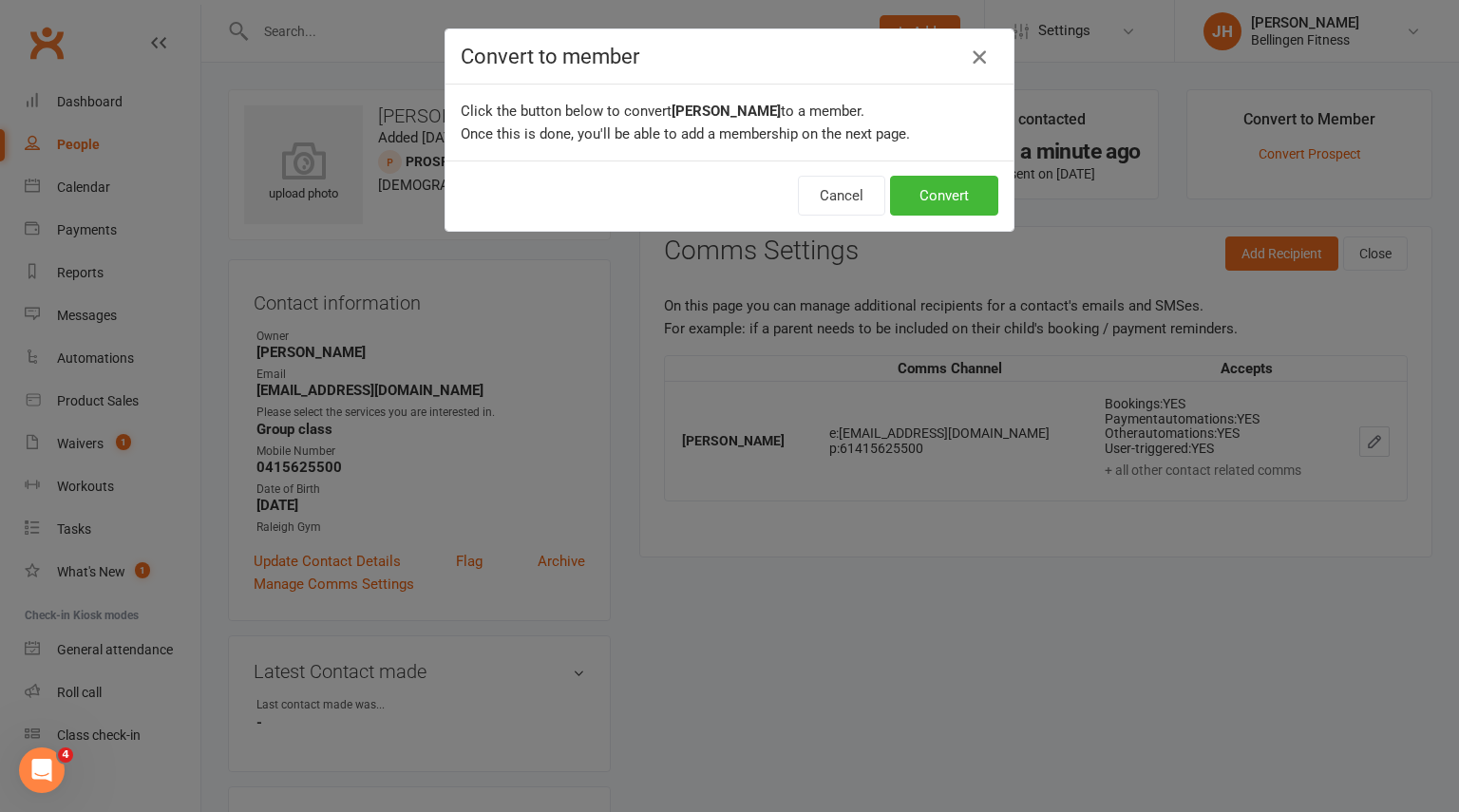
click at [978, 63] on icon "button" at bounding box center [979, 57] width 23 height 23
